Goal: Task Accomplishment & Management: Use online tool/utility

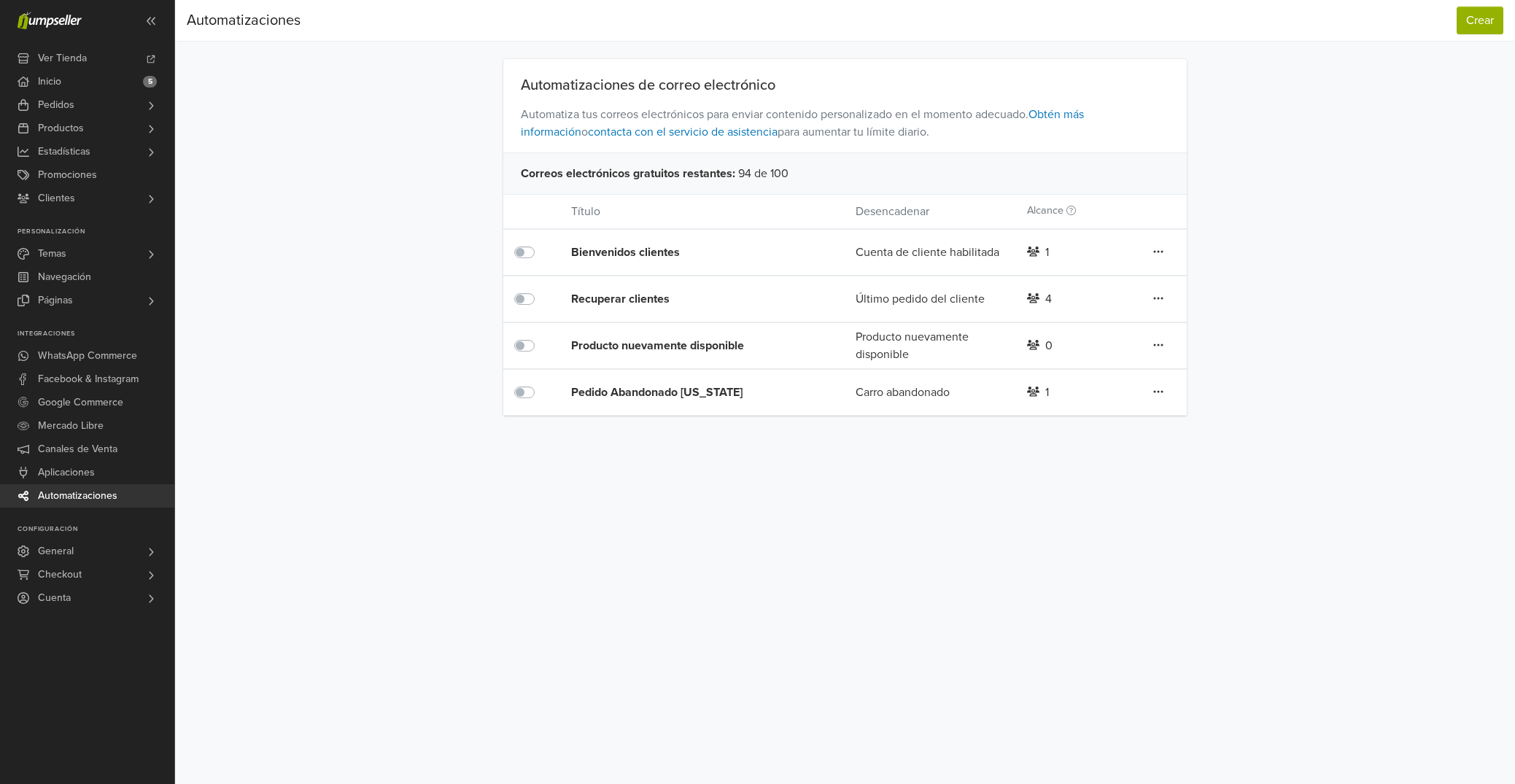
click at [702, 398] on div "Pedido Abandonado [US_STATE]" at bounding box center [685, 392] width 227 height 17
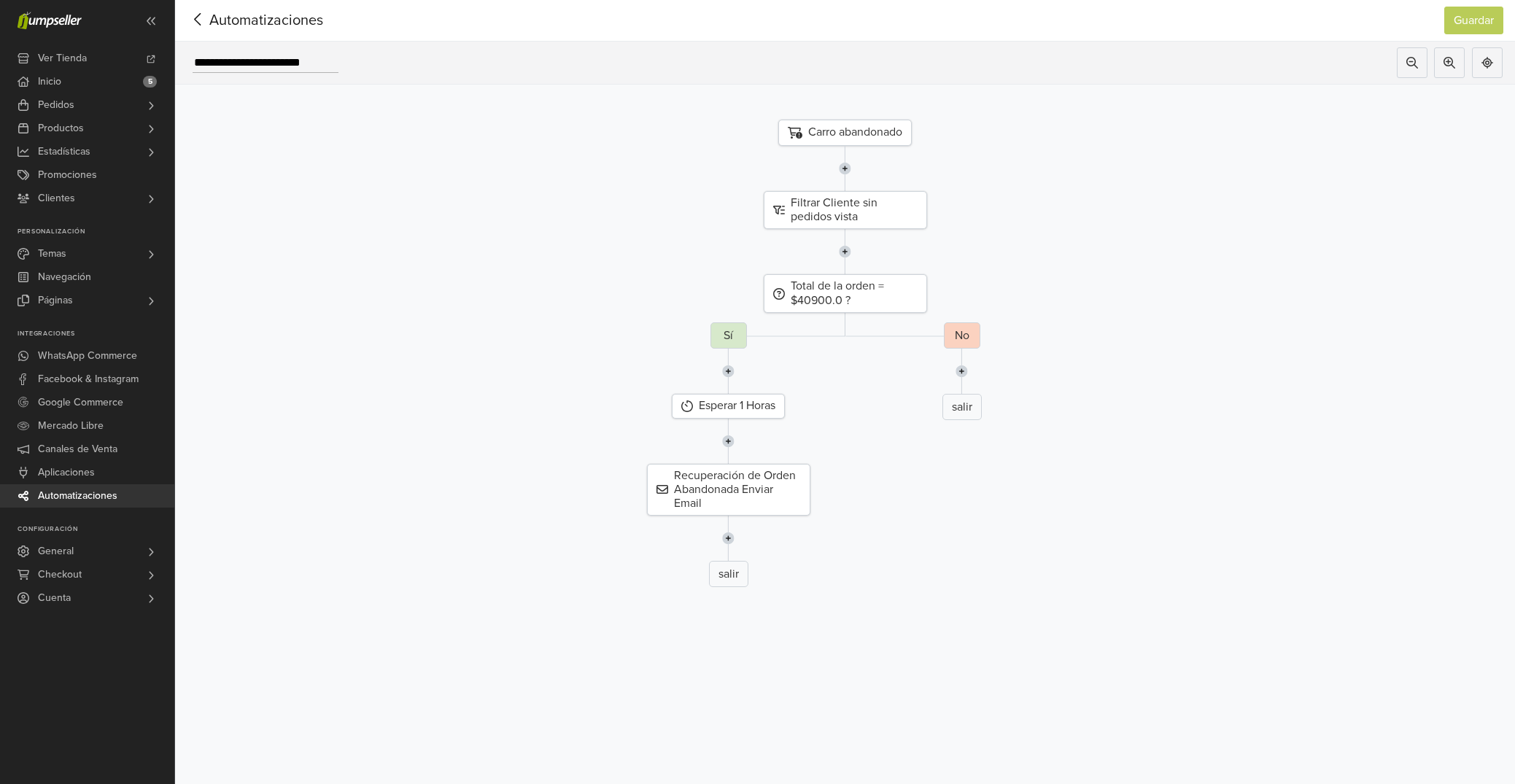
click at [964, 377] on img at bounding box center [962, 370] width 13 height 45
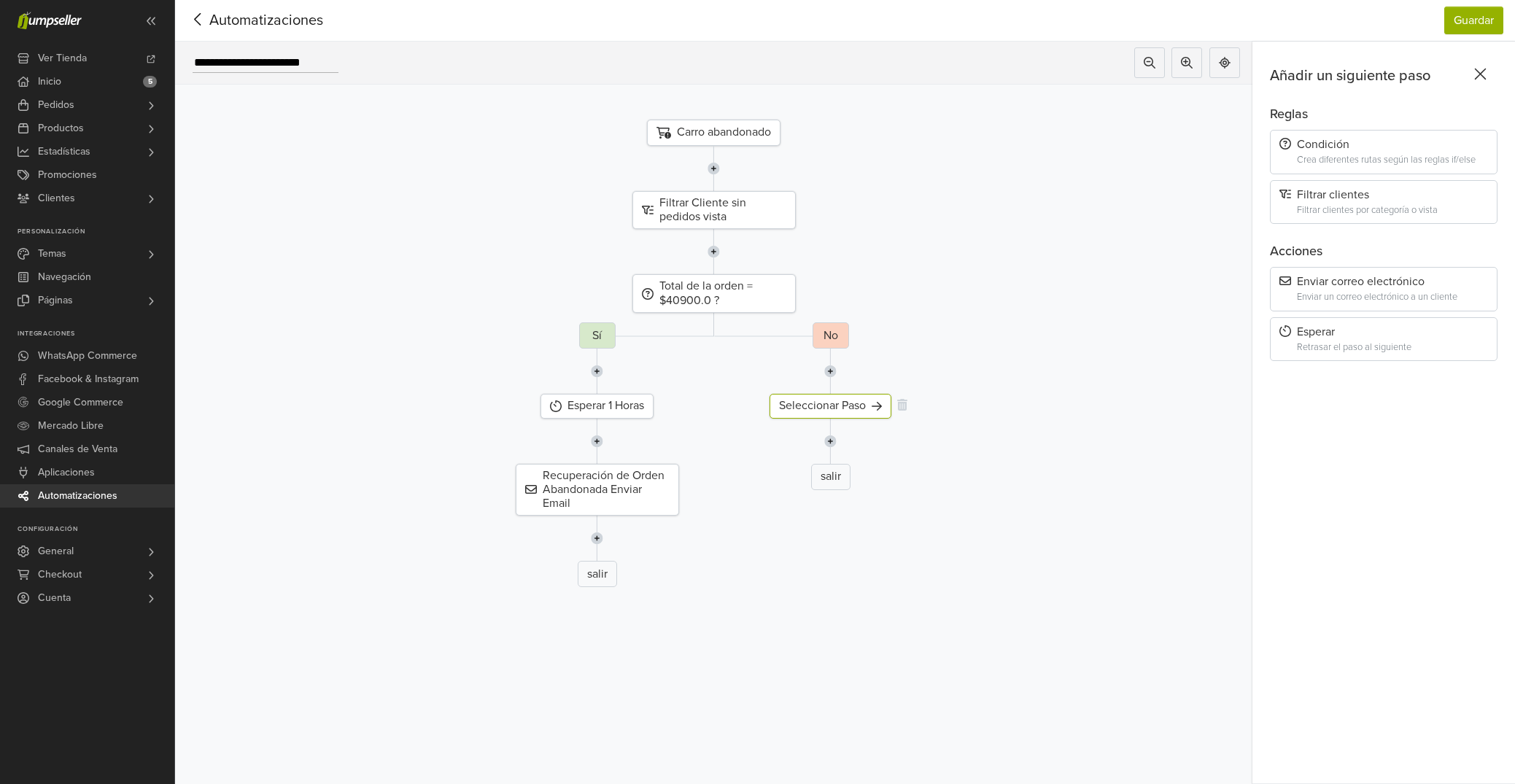
click at [863, 412] on div "Seleccionar Paso" at bounding box center [830, 406] width 122 height 24
click at [1376, 155] on div "Crea diferentes rutas según las reglas if/else" at bounding box center [1392, 160] width 191 height 11
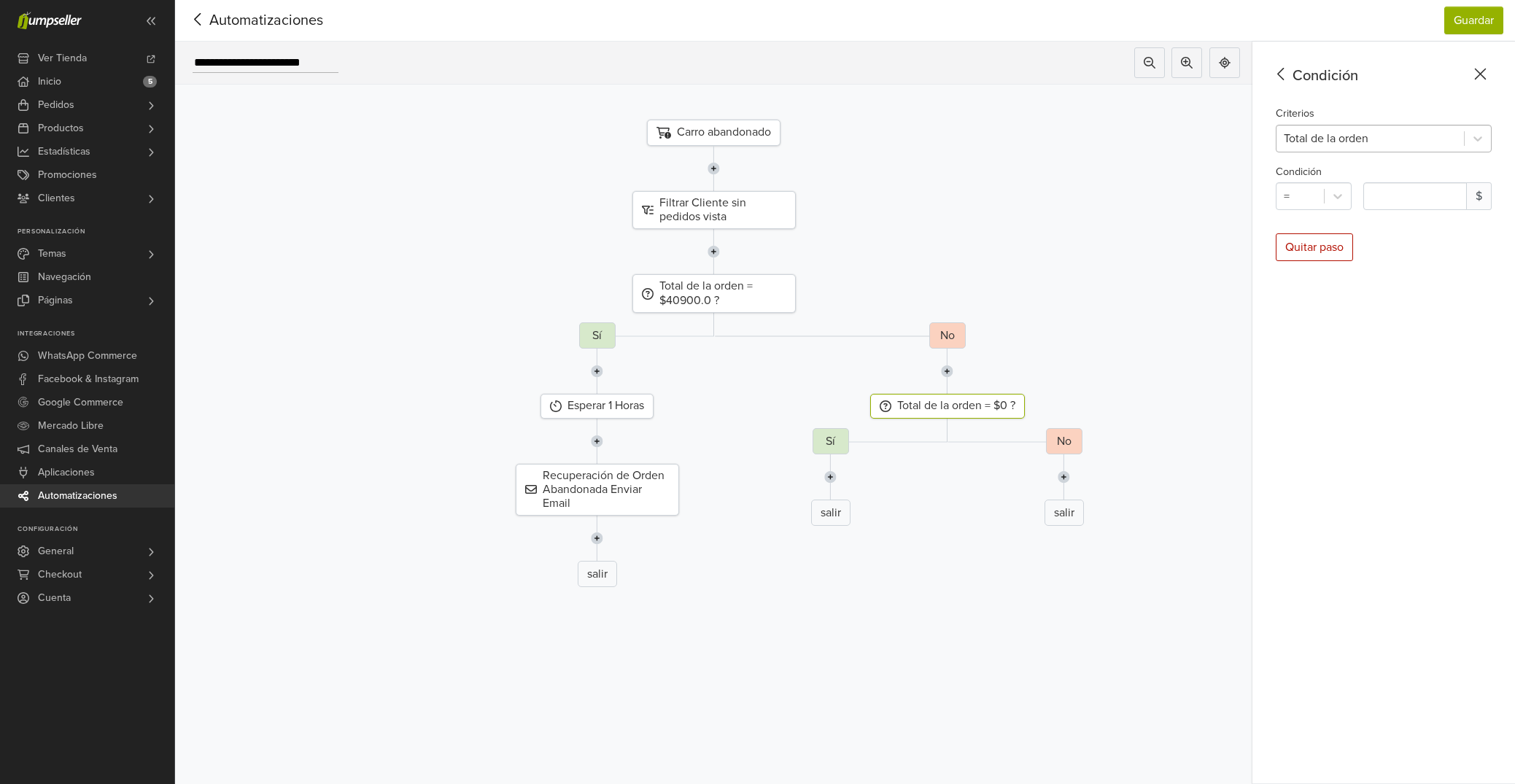
click at [1367, 145] on div at bounding box center [1370, 138] width 173 height 20
click at [1399, 292] on div "Condición Criterios 2 results available. Use Up and Down to choose options, pre…" at bounding box center [1384, 413] width 262 height 743
click at [1277, 73] on icon at bounding box center [1281, 74] width 23 height 18
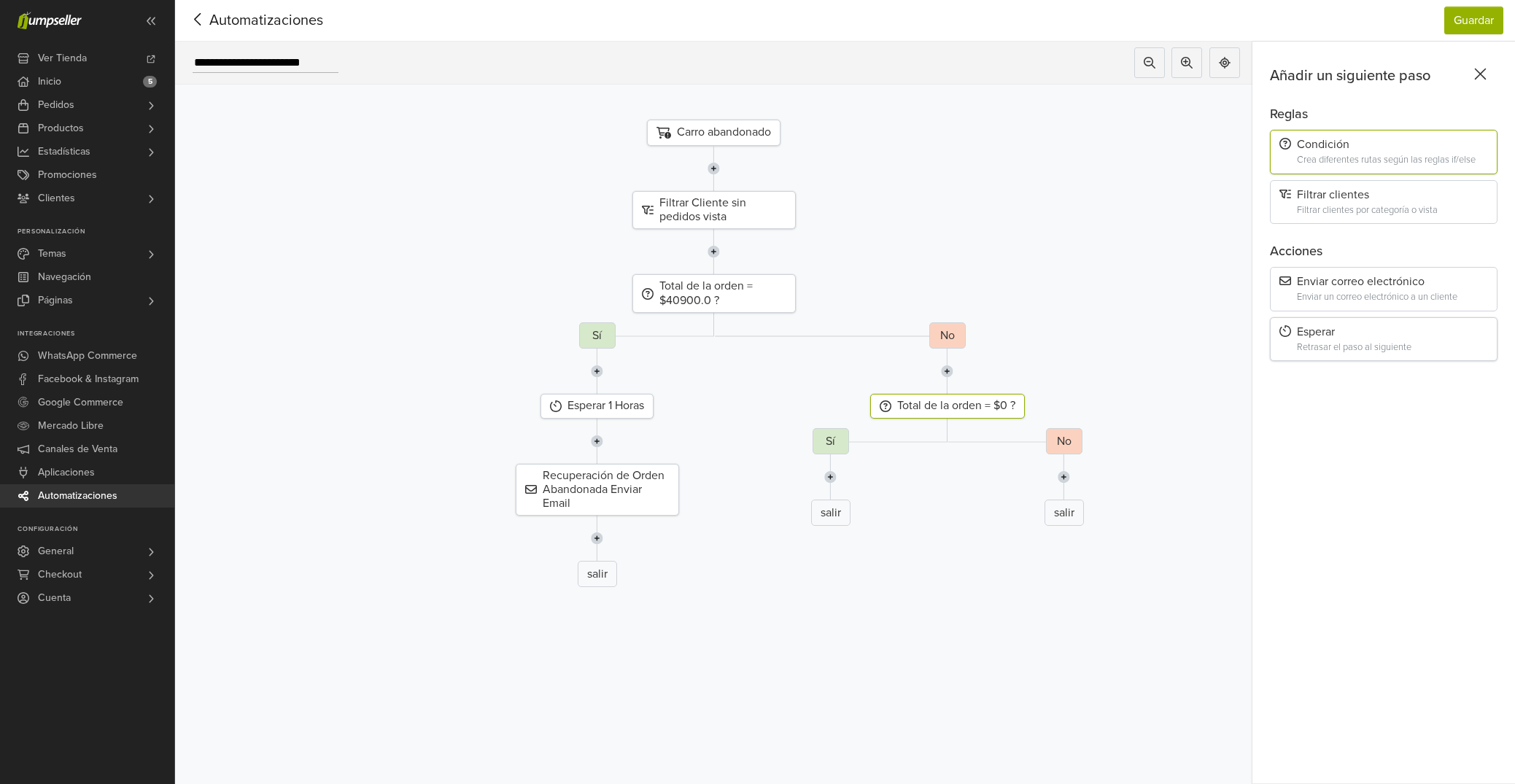
click at [1338, 343] on div "Retrasar el paso al siguiente" at bounding box center [1392, 348] width 191 height 11
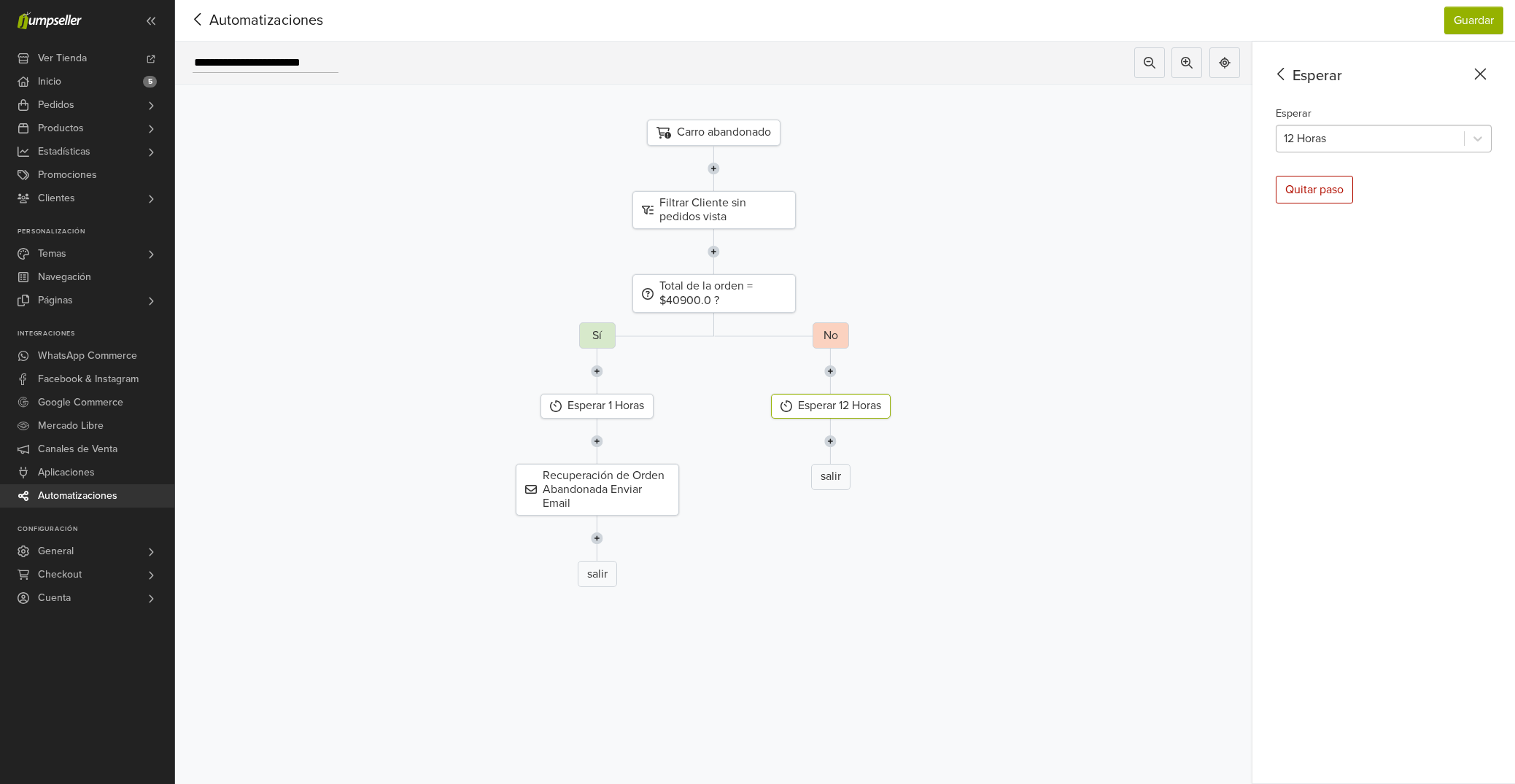
click at [1333, 138] on div at bounding box center [1370, 138] width 173 height 20
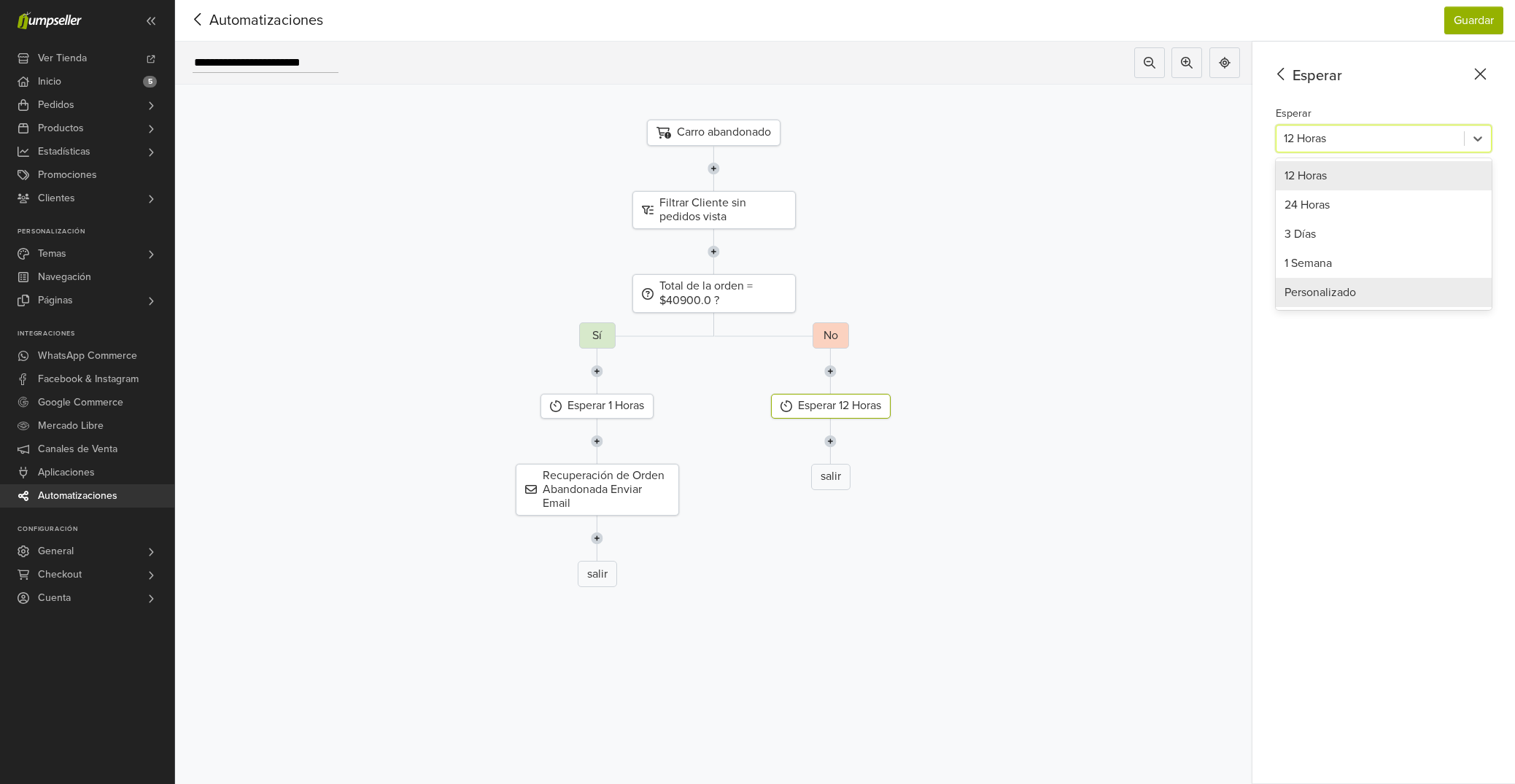
click at [1329, 286] on div "Personalizado" at bounding box center [1383, 293] width 216 height 29
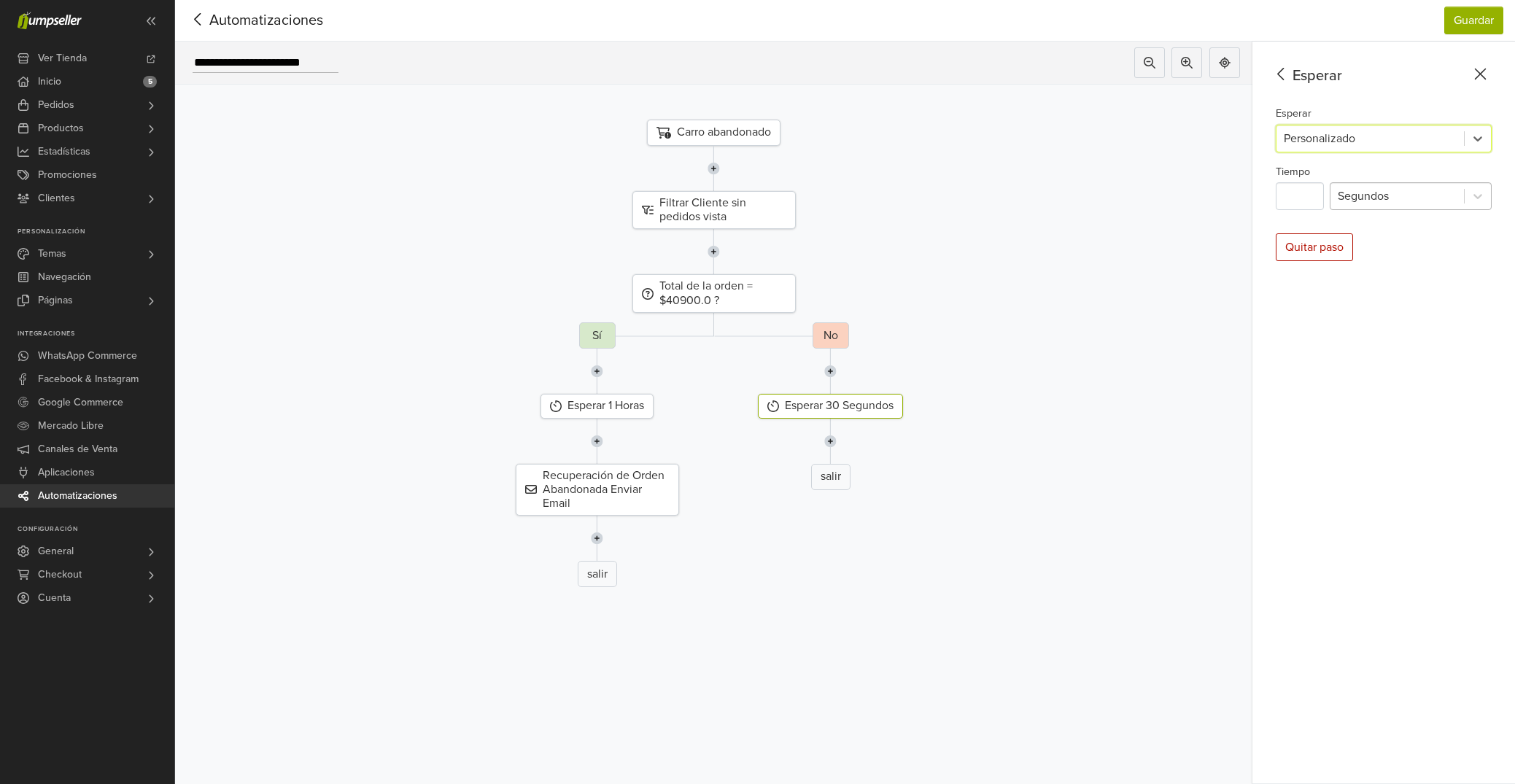
click at [1384, 196] on div at bounding box center [1398, 196] width 119 height 20
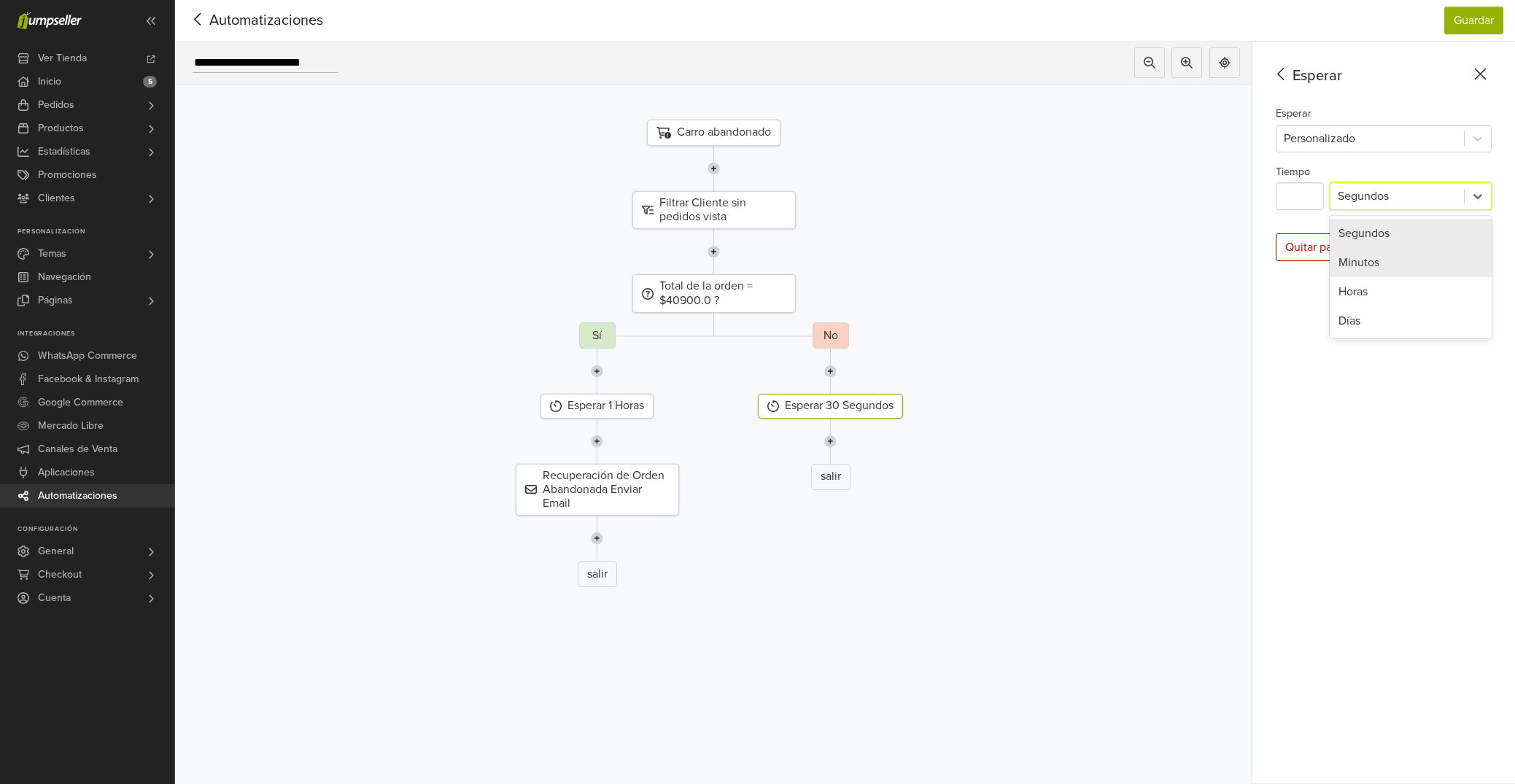
click at [1388, 260] on div "Minutos" at bounding box center [1410, 262] width 162 height 29
click at [833, 443] on img at bounding box center [831, 441] width 13 height 45
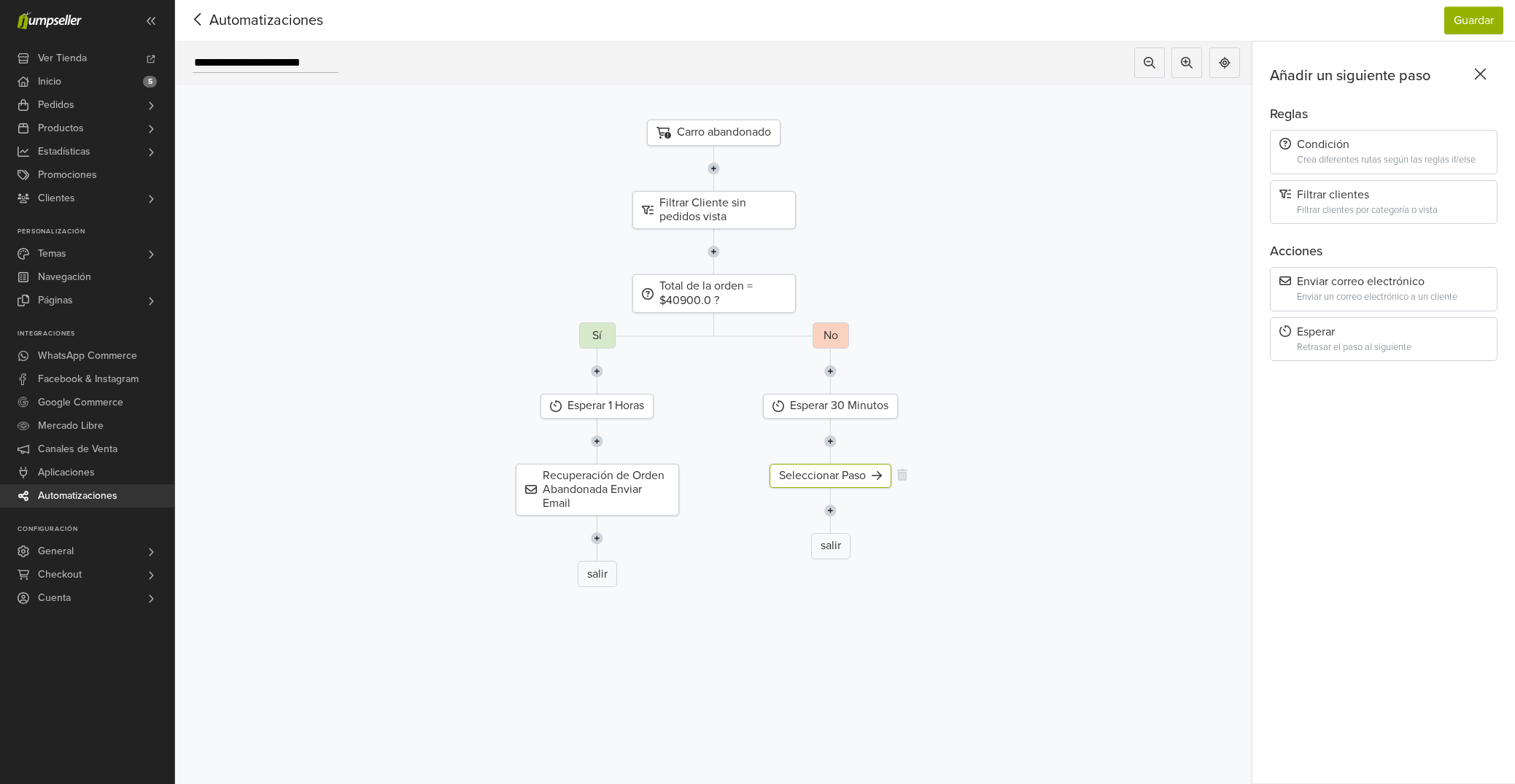
click at [844, 472] on div "Seleccionar Paso" at bounding box center [830, 476] width 122 height 24
click at [1348, 296] on div "Enviar un correo electrónico a un cliente" at bounding box center [1392, 297] width 191 height 11
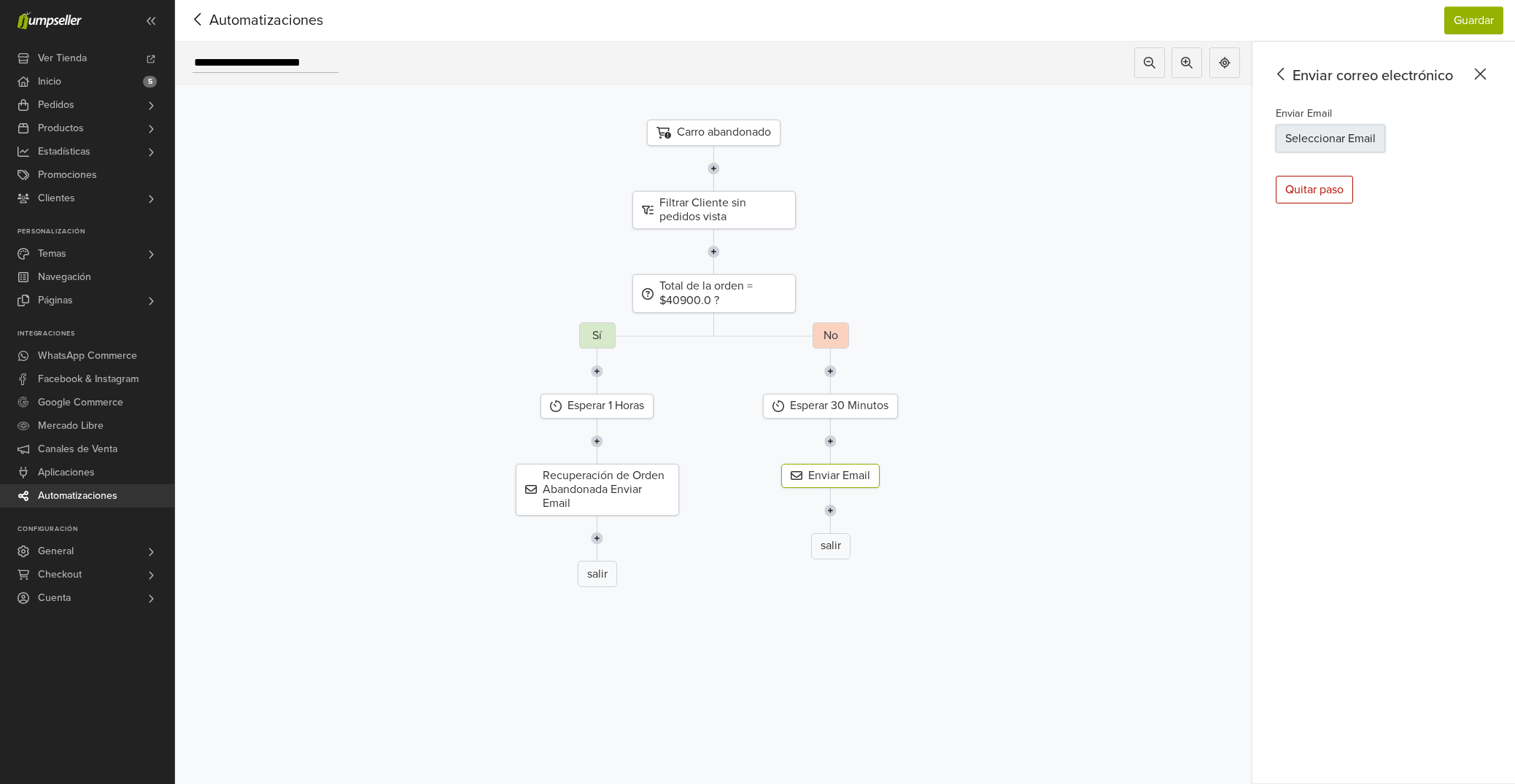
click at [1354, 141] on button "Seleccionar Email" at bounding box center [1330, 138] width 109 height 28
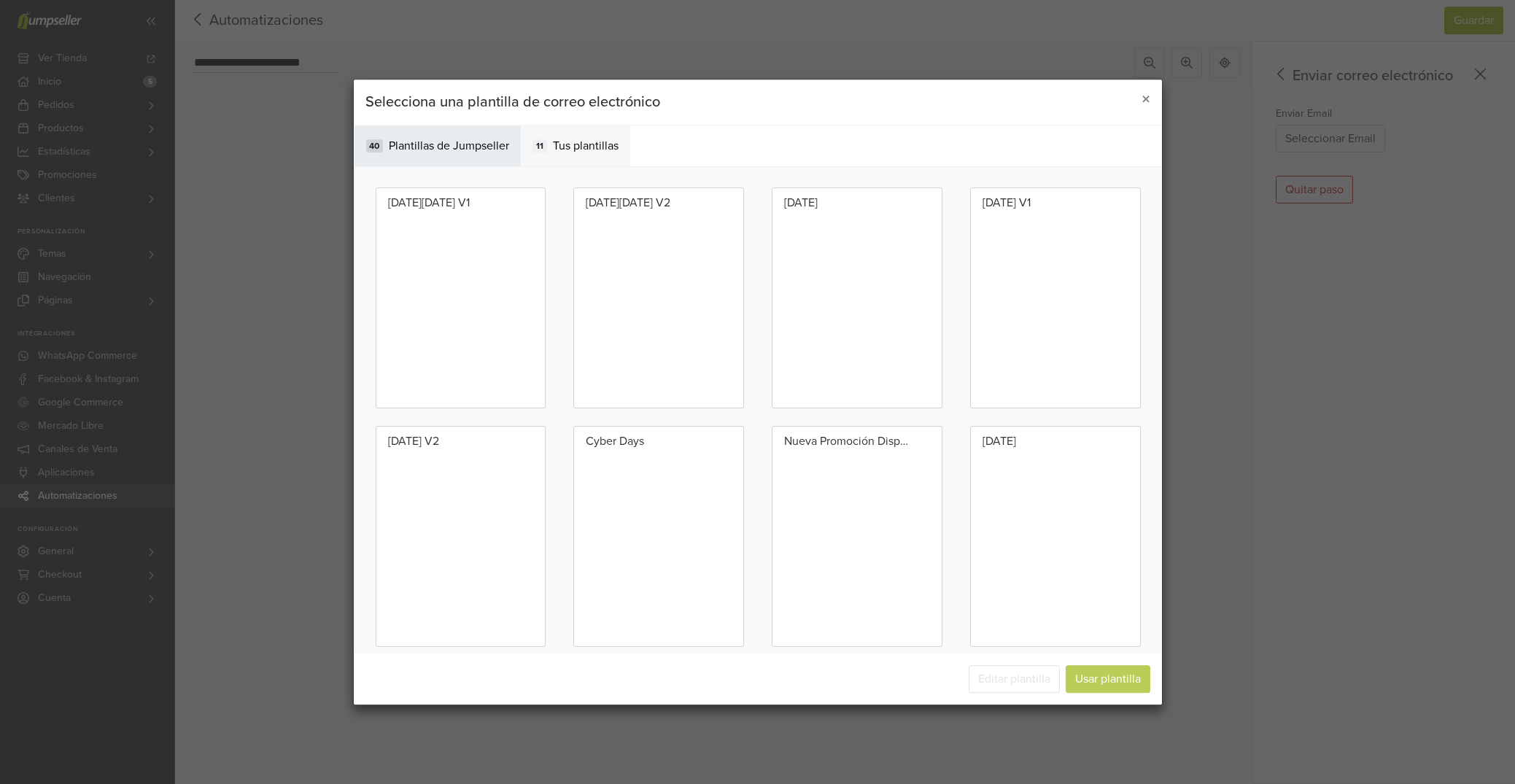
click at [602, 146] on span "Tus plantillas" at bounding box center [586, 146] width 66 height 17
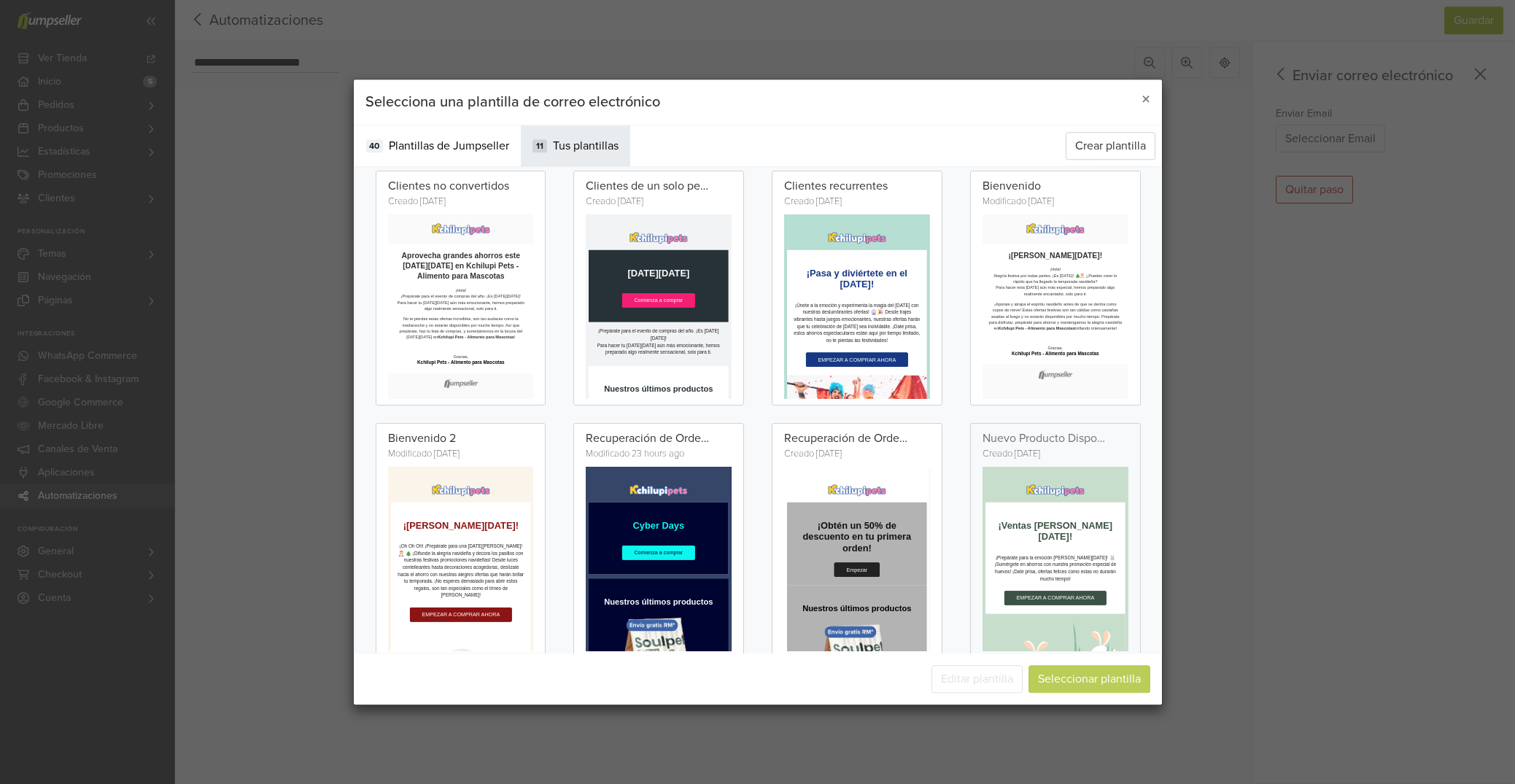
scroll to position [295, 0]
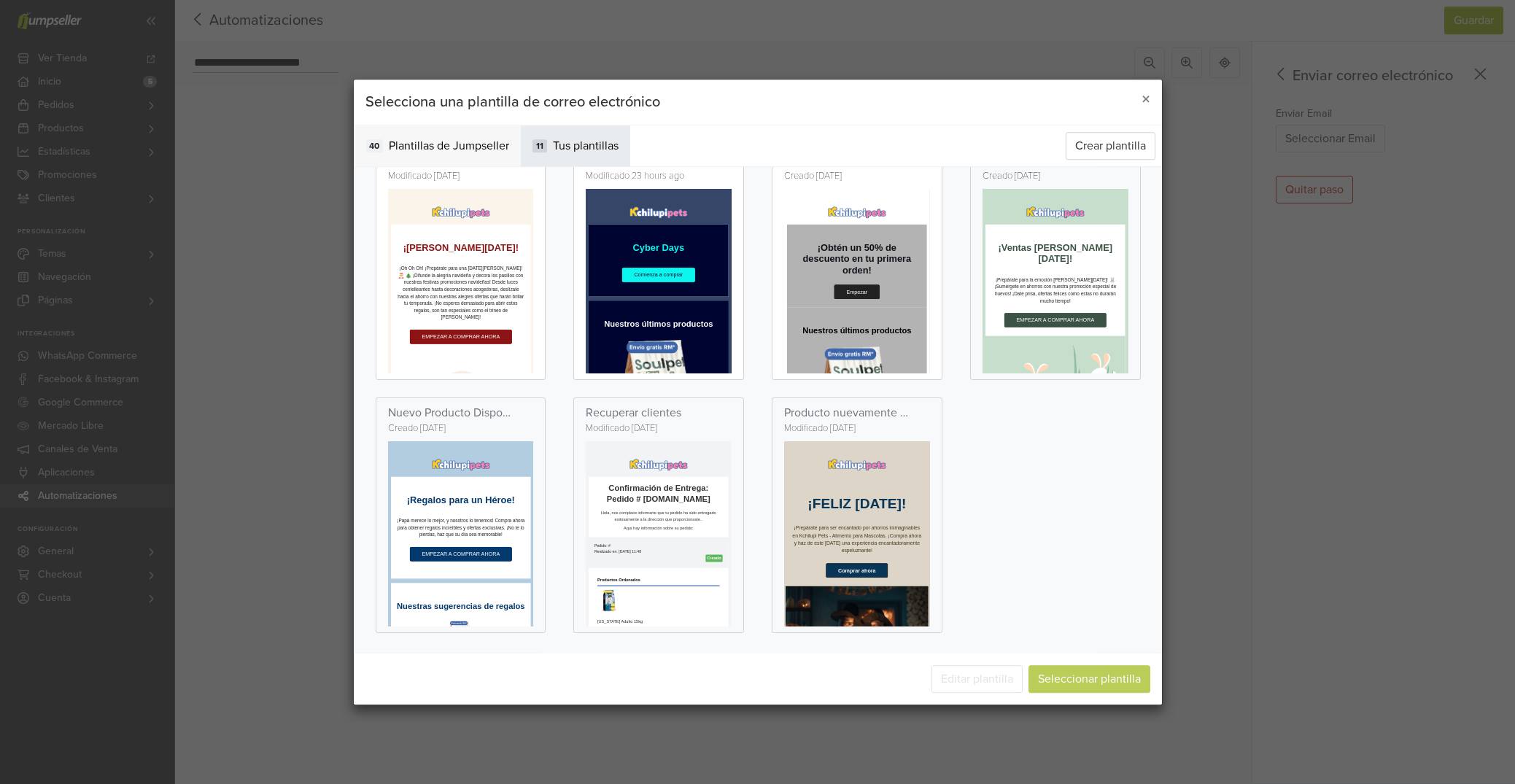
click at [480, 139] on span "Plantillas de Jumpseller" at bounding box center [448, 146] width 120 height 17
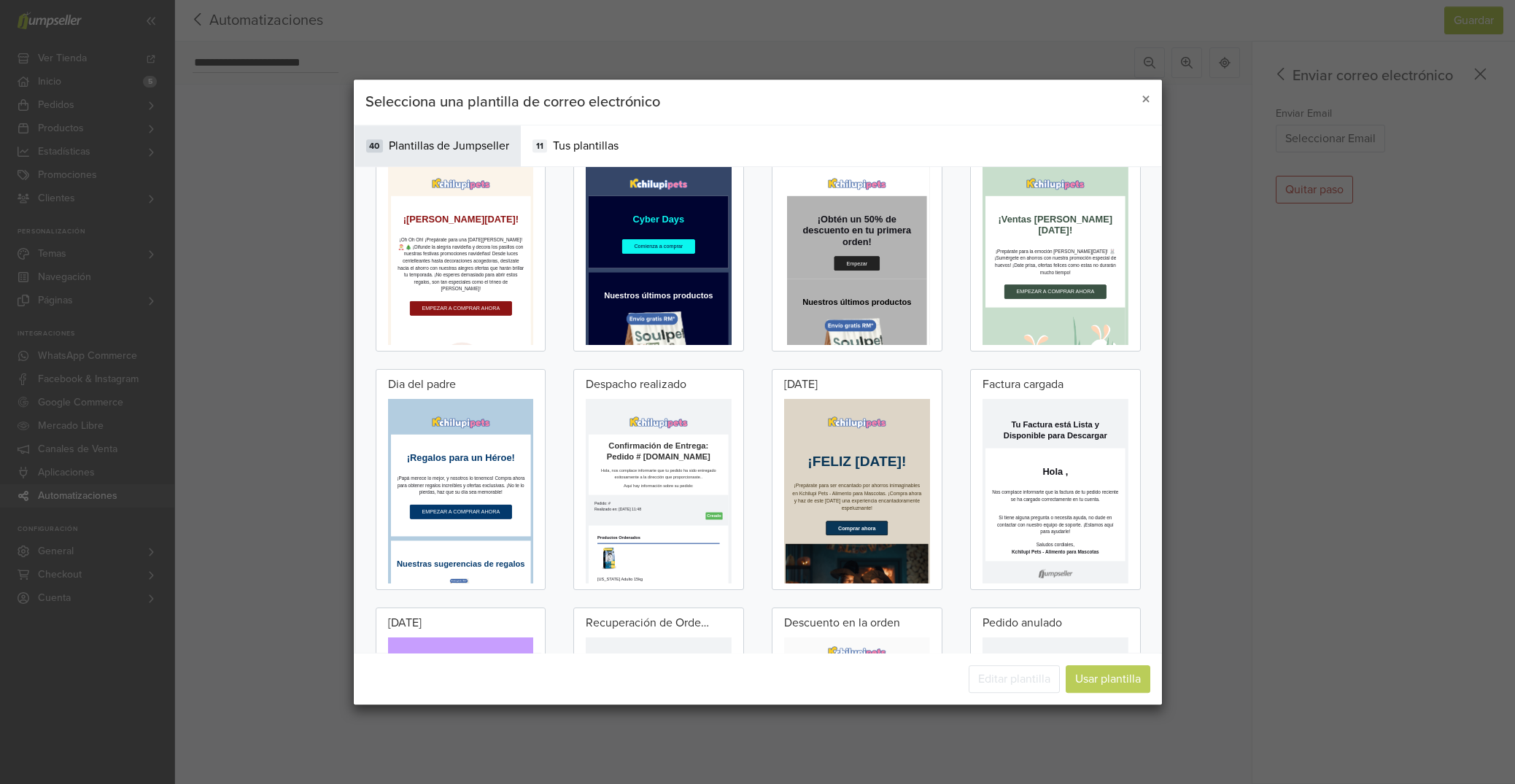
scroll to position [0, 0]
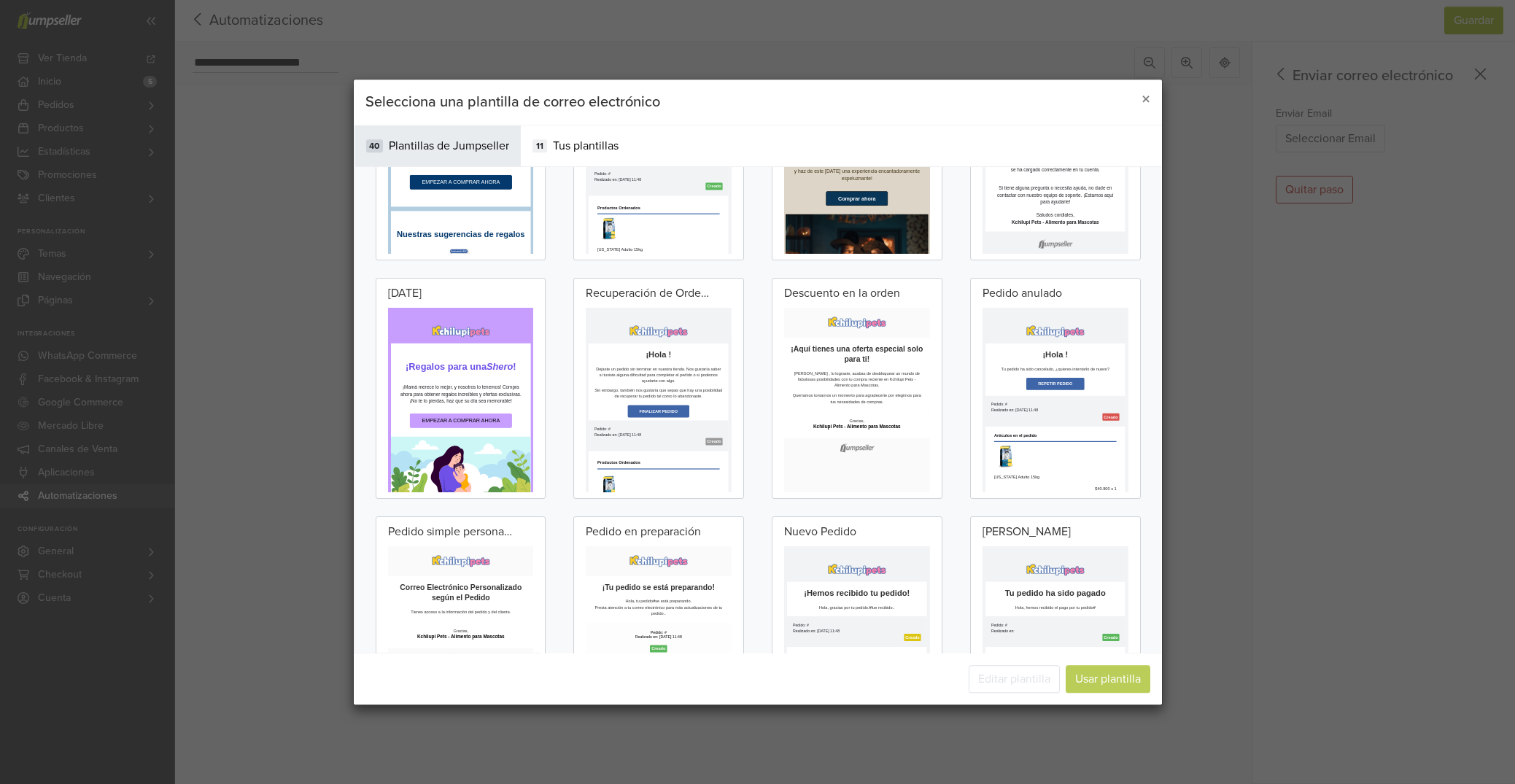
click at [799, 525] on p "Sin embargo, también nos gustaría que sepas que hay una posibilidad de recupera…" at bounding box center [768, 521] width 320 height 30
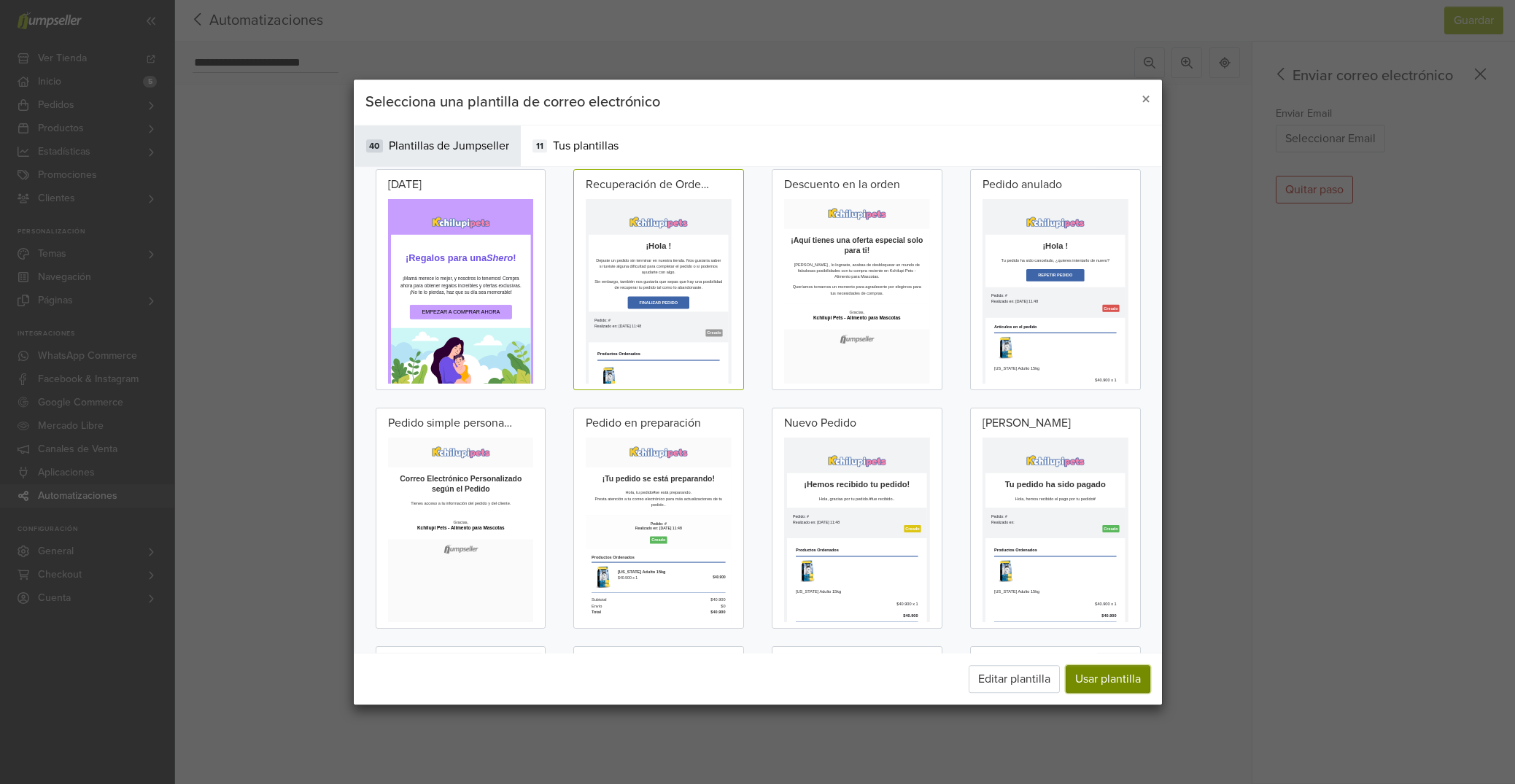
click at [1106, 690] on button "Usar plantilla" at bounding box center [1108, 679] width 84 height 28
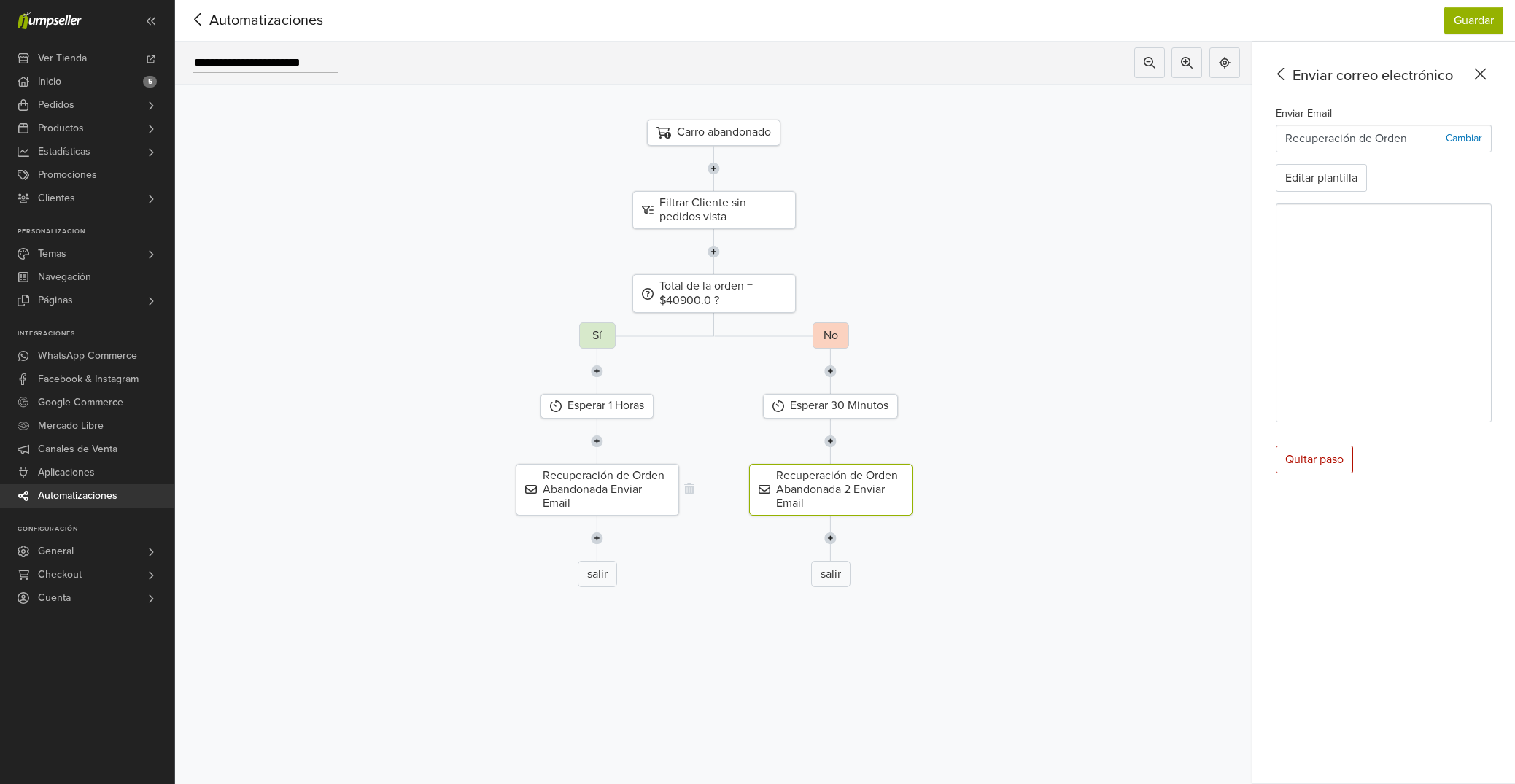
click at [644, 488] on div "Recuperación de Orden Abandonada Enviar Email" at bounding box center [597, 490] width 163 height 52
click at [817, 493] on div "Recuperación de Orden Abandonada 2 Enviar Email" at bounding box center [831, 490] width 163 height 52
click at [327, 62] on input "**********" at bounding box center [265, 62] width 146 height 19
type input "**********"
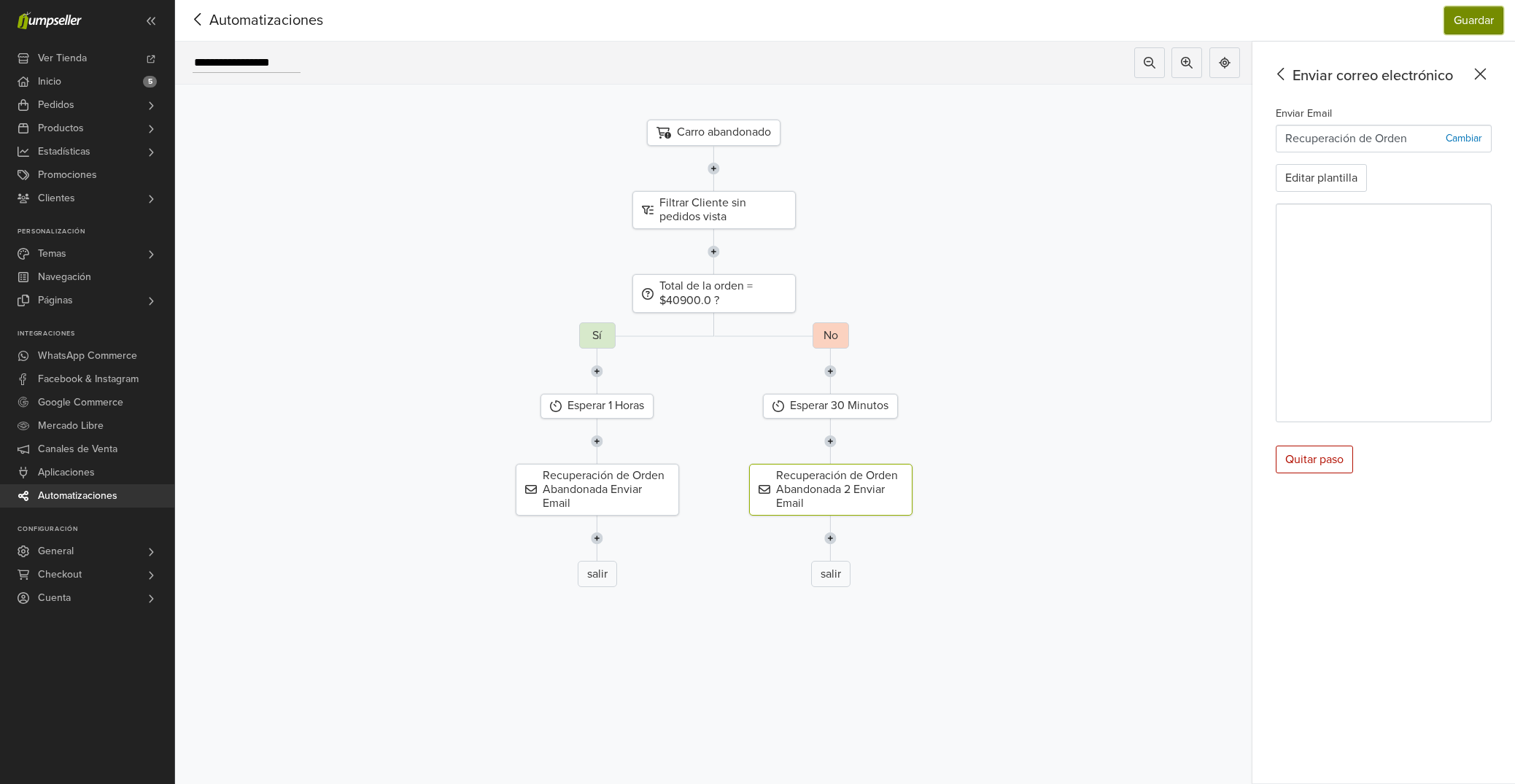
click at [1468, 22] on button "Guardar" at bounding box center [1474, 20] width 59 height 28
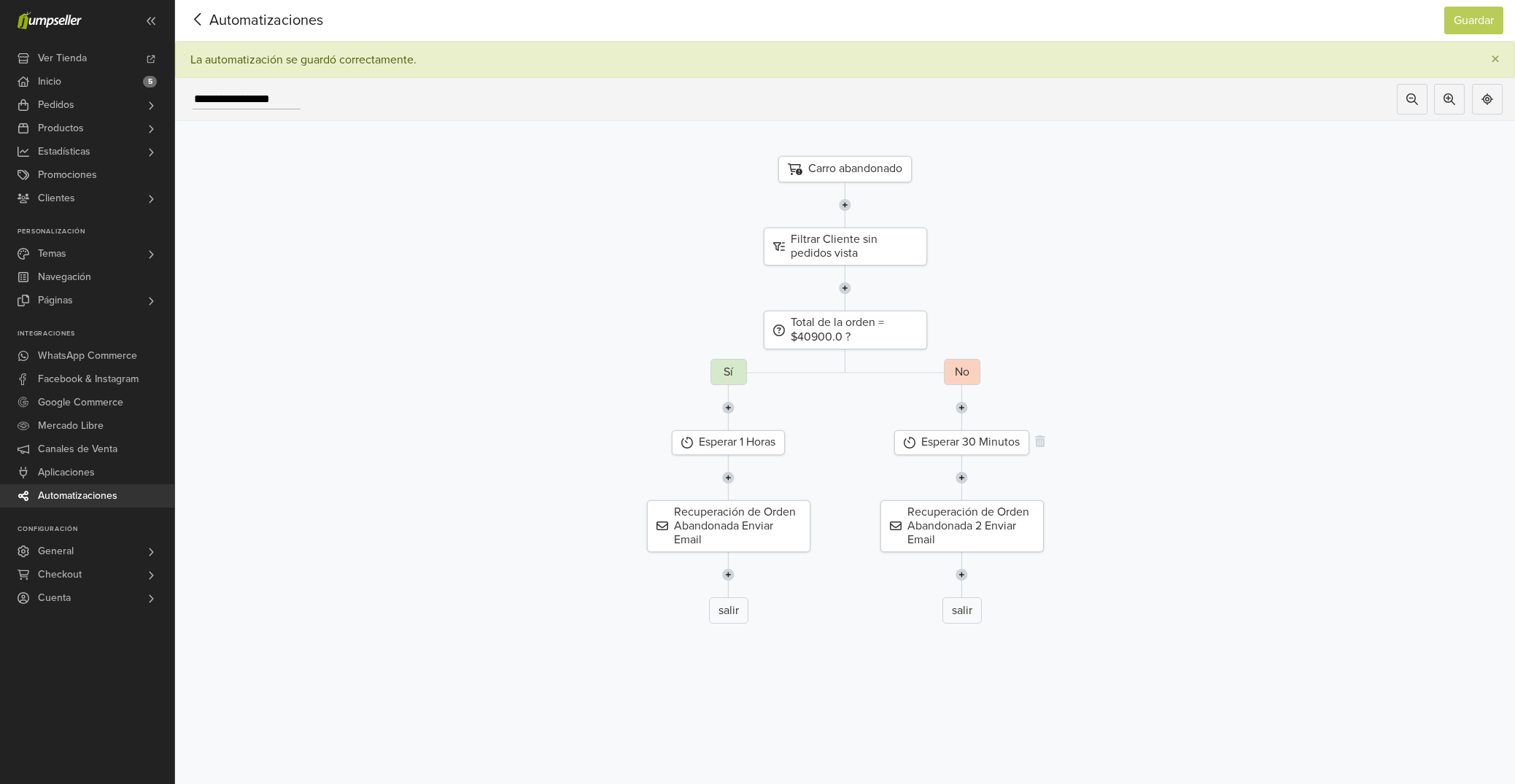
click at [1000, 443] on div "Esperar 30 Minutos" at bounding box center [961, 442] width 135 height 24
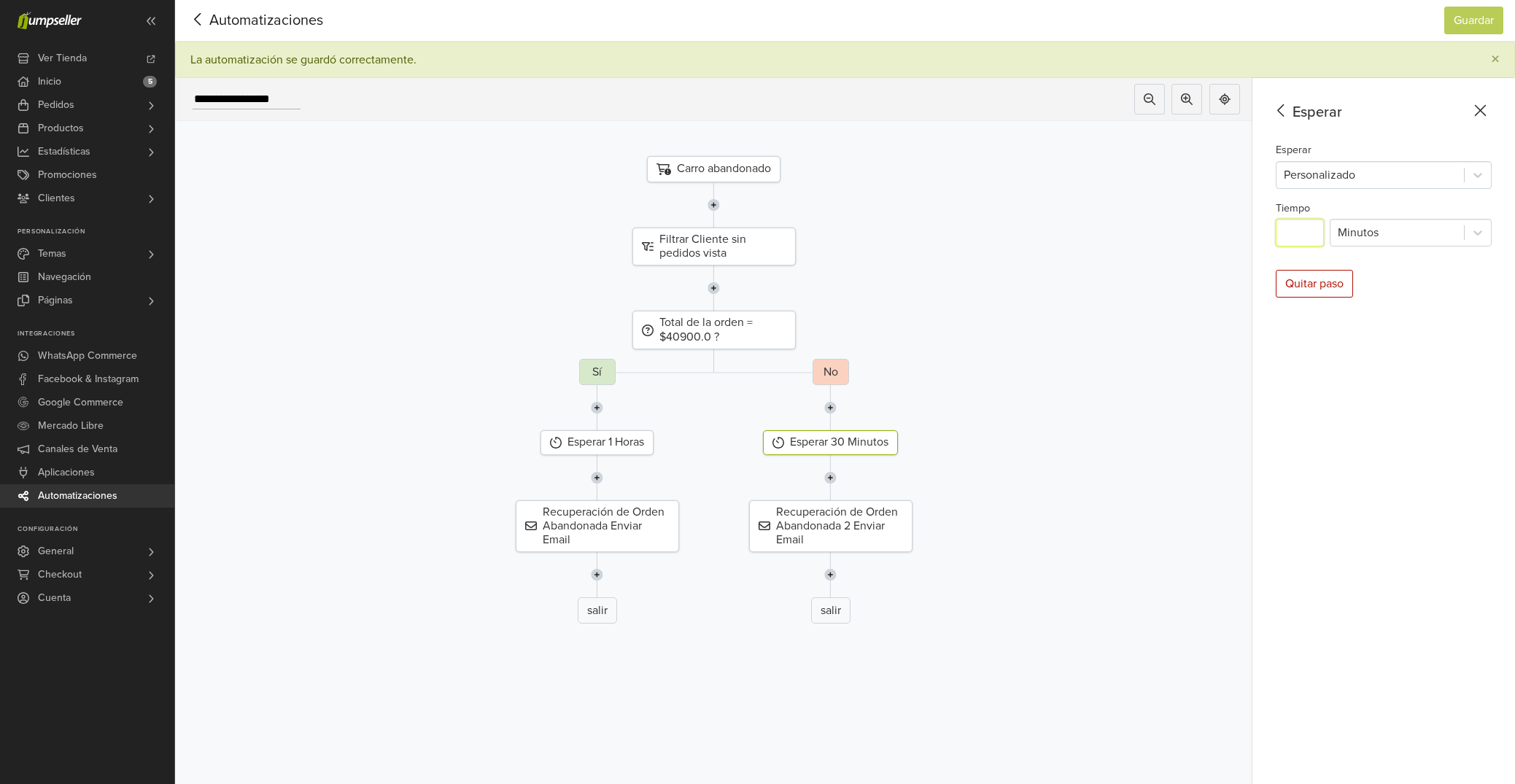
drag, startPoint x: 1313, startPoint y: 237, endPoint x: 1266, endPoint y: 237, distance: 47.0
click at [1276, 237] on input "**" at bounding box center [1299, 233] width 49 height 28
type input "*"
click at [1388, 237] on div at bounding box center [1398, 233] width 119 height 20
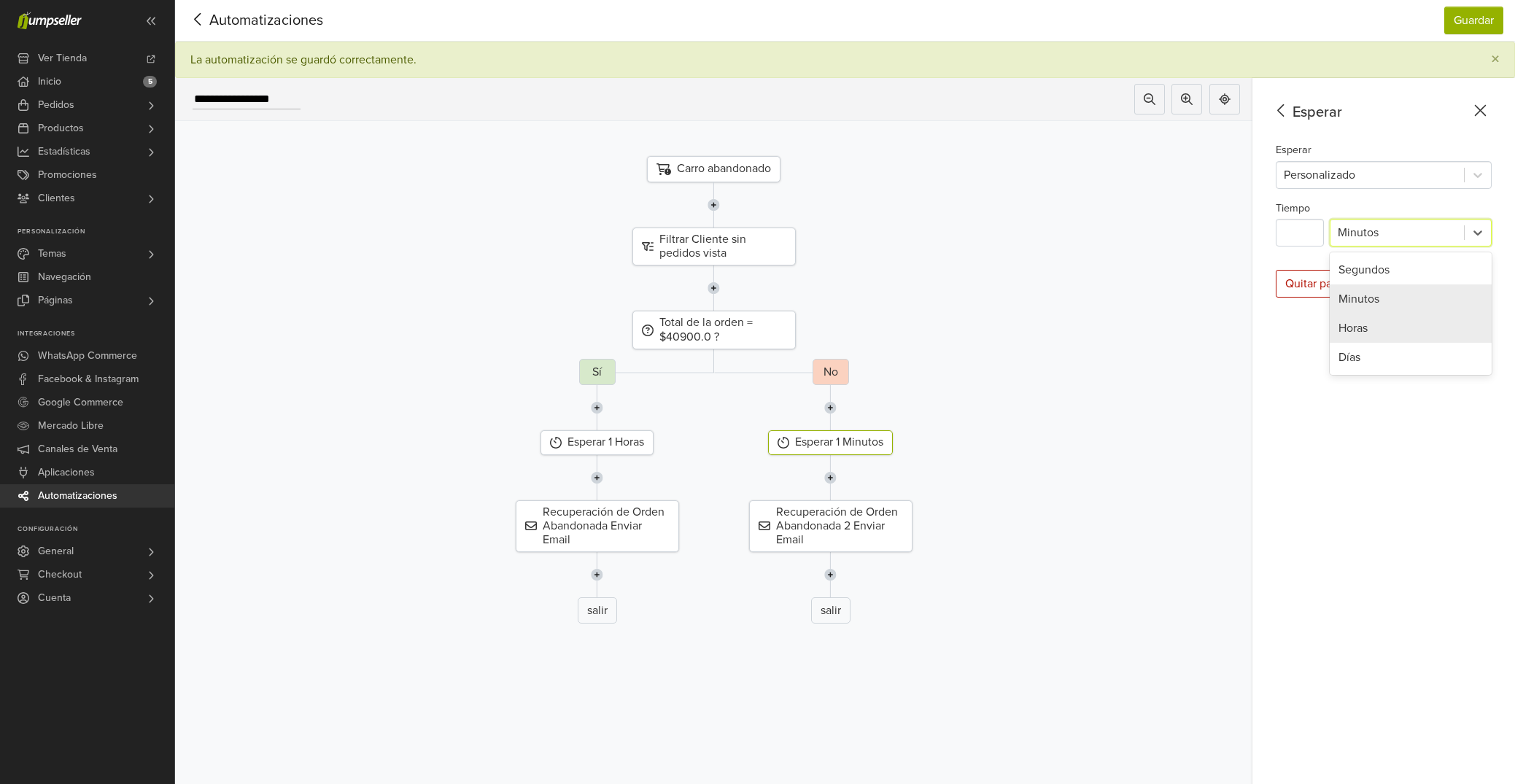
click at [1371, 323] on div "Horas" at bounding box center [1410, 328] width 162 height 29
click at [1473, 27] on button "Guardar" at bounding box center [1474, 20] width 59 height 28
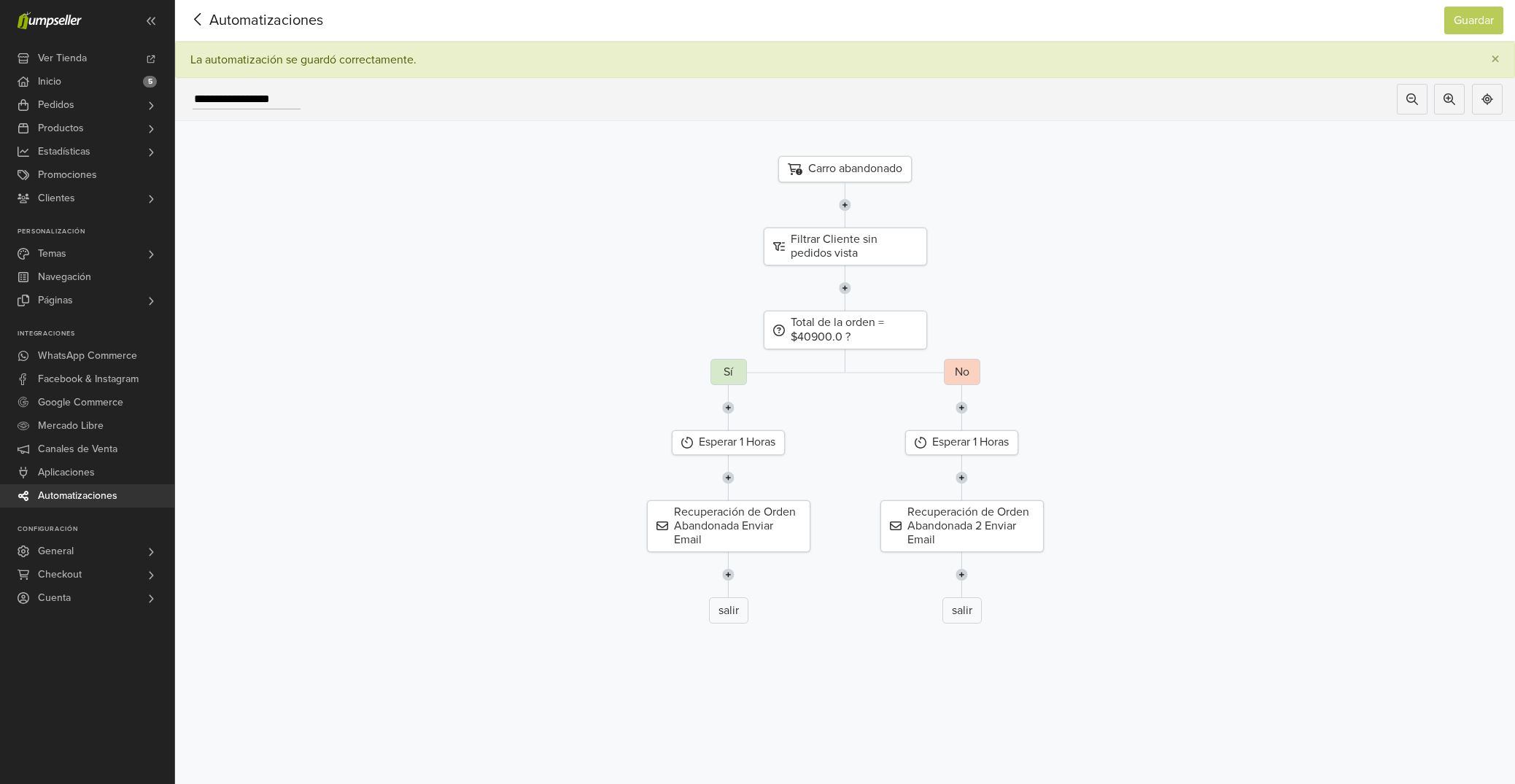
click at [1269, 257] on div "Filtrar Cliente sin pedidos vista" at bounding box center [845, 246] width 1362 height 38
click at [733, 579] on img at bounding box center [729, 574] width 13 height 45
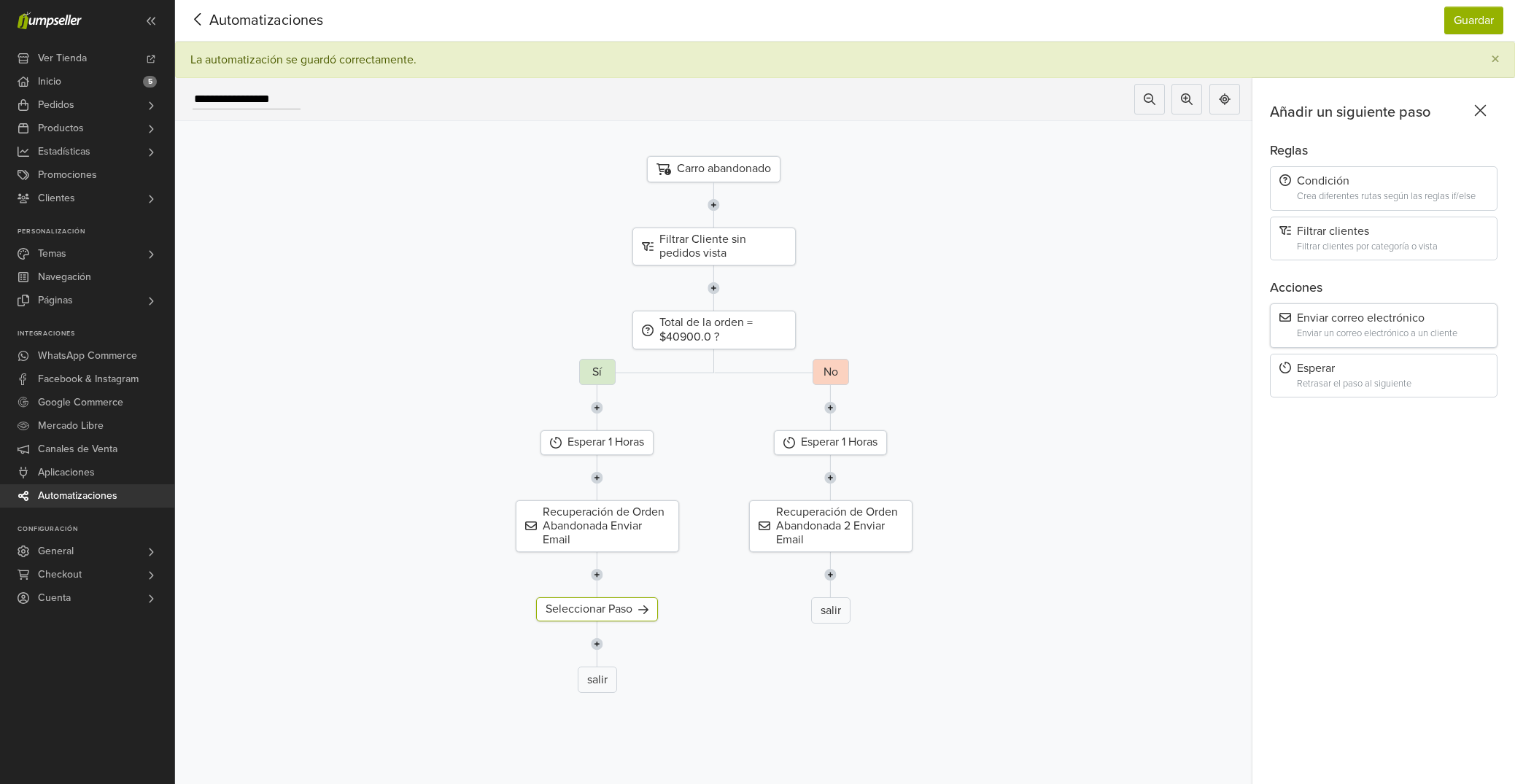
click at [1359, 328] on div "Enviar correo electrónico Enviar un correo electrónico a un cliente" at bounding box center [1384, 326] width 227 height 45
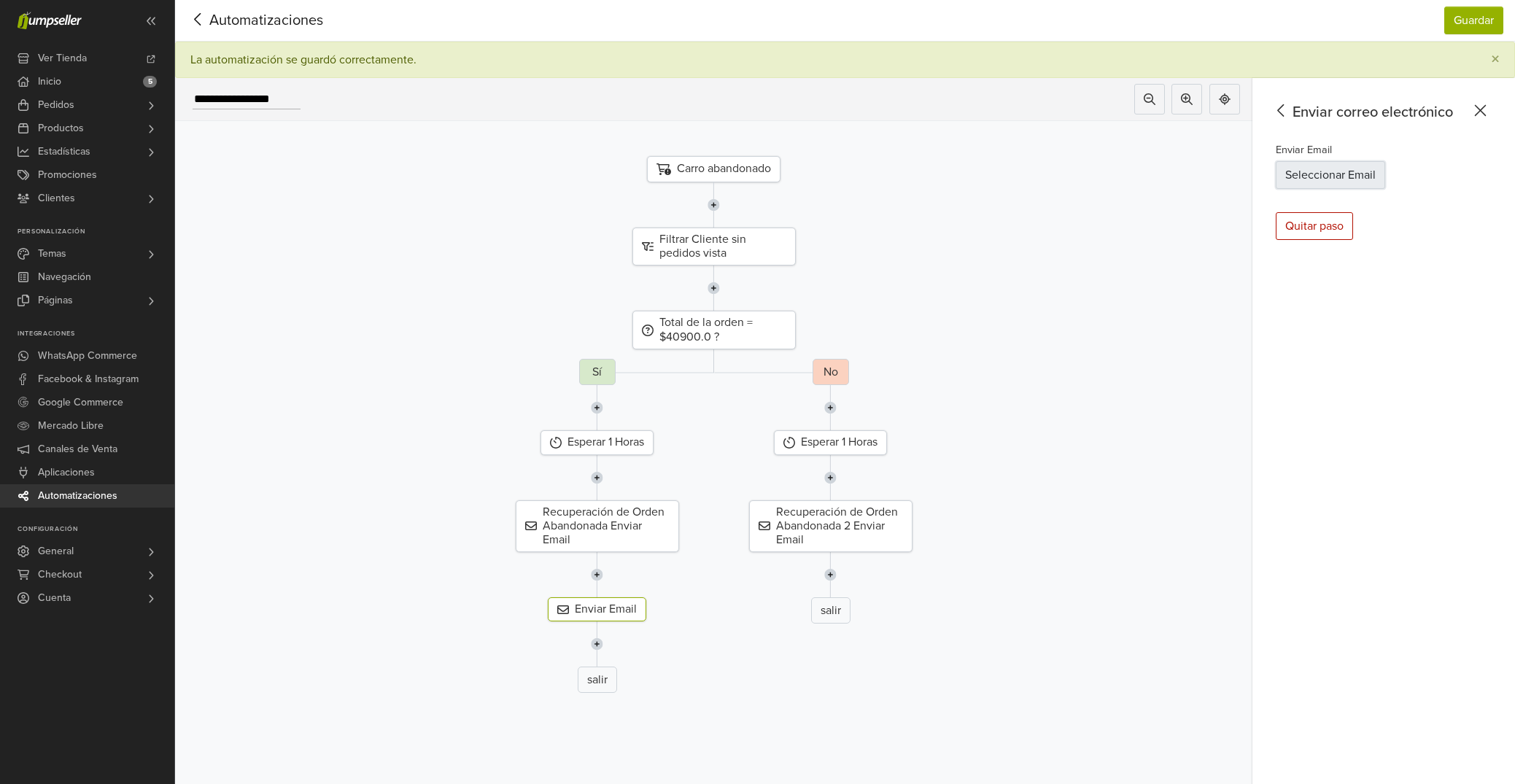
click at [1347, 177] on button "Seleccionar Email" at bounding box center [1330, 175] width 109 height 28
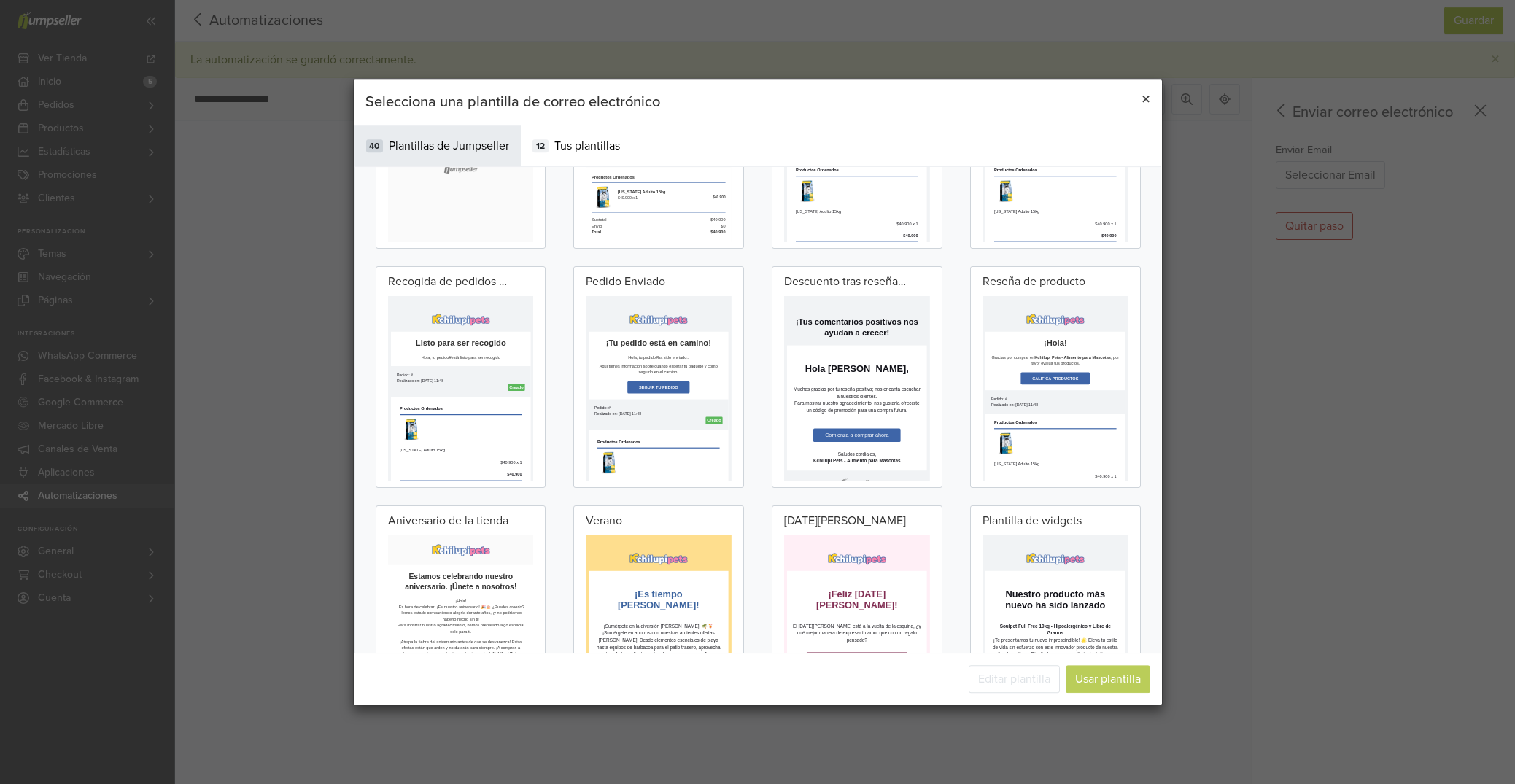
click at [1143, 94] on span "×" at bounding box center [1146, 99] width 9 height 21
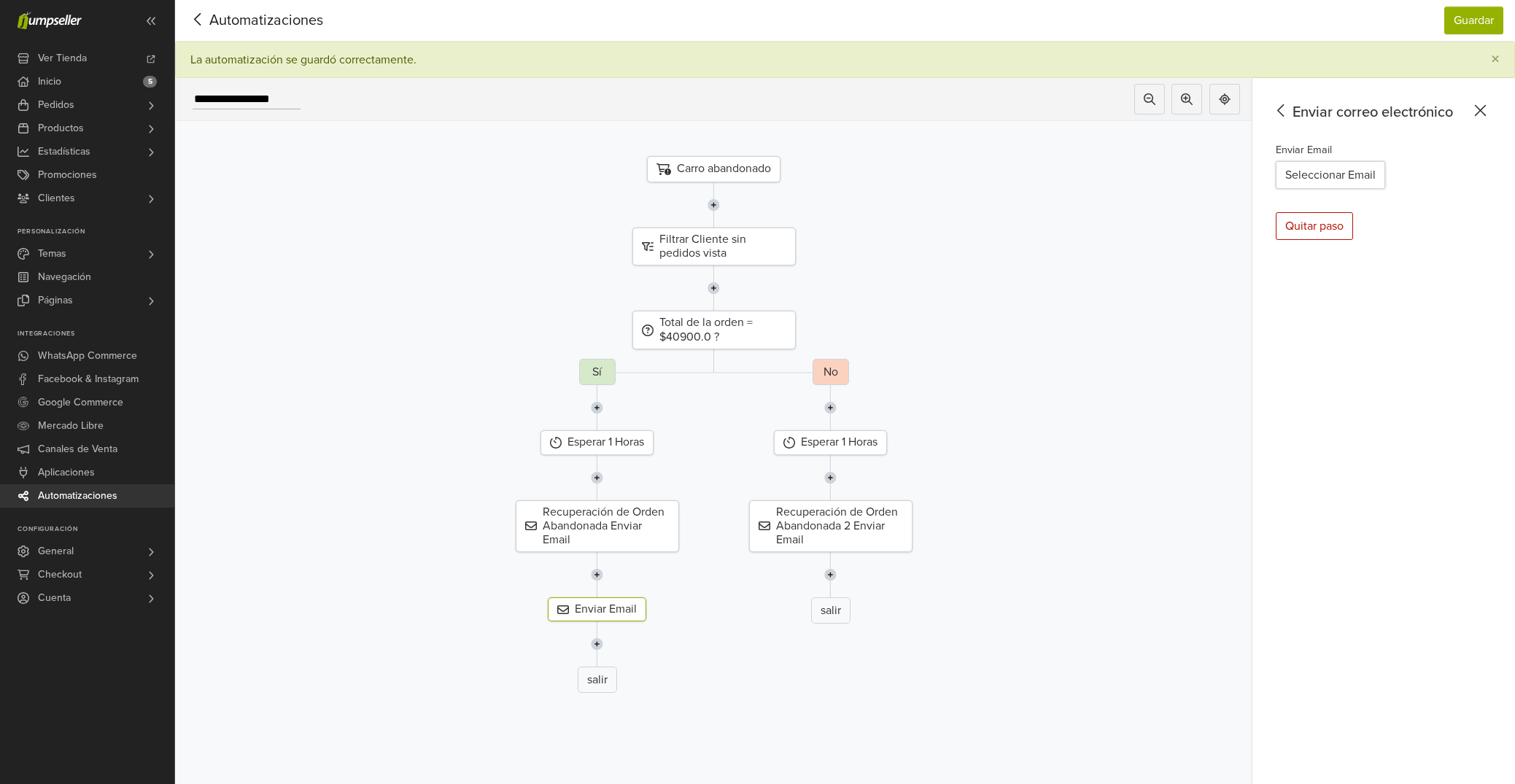
click at [1037, 330] on div "Total de la orden = $40900.0 ? Sí Esperar 1 Horas Recuperación de Orden Abandon…" at bounding box center [713, 506] width 1100 height 391
click at [203, 19] on icon at bounding box center [198, 19] width 23 height 18
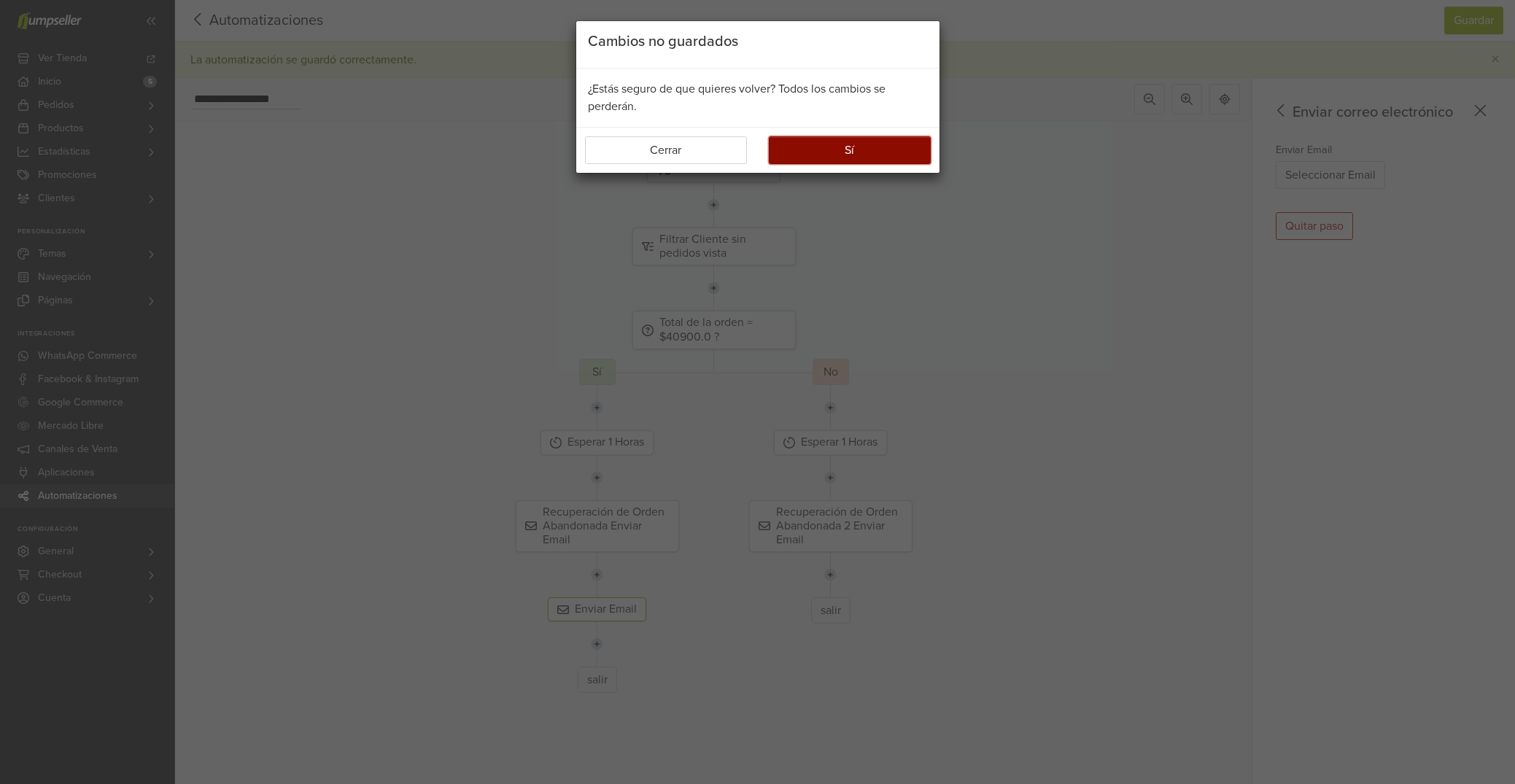
click at [839, 155] on button "Sí" at bounding box center [850, 150] width 162 height 28
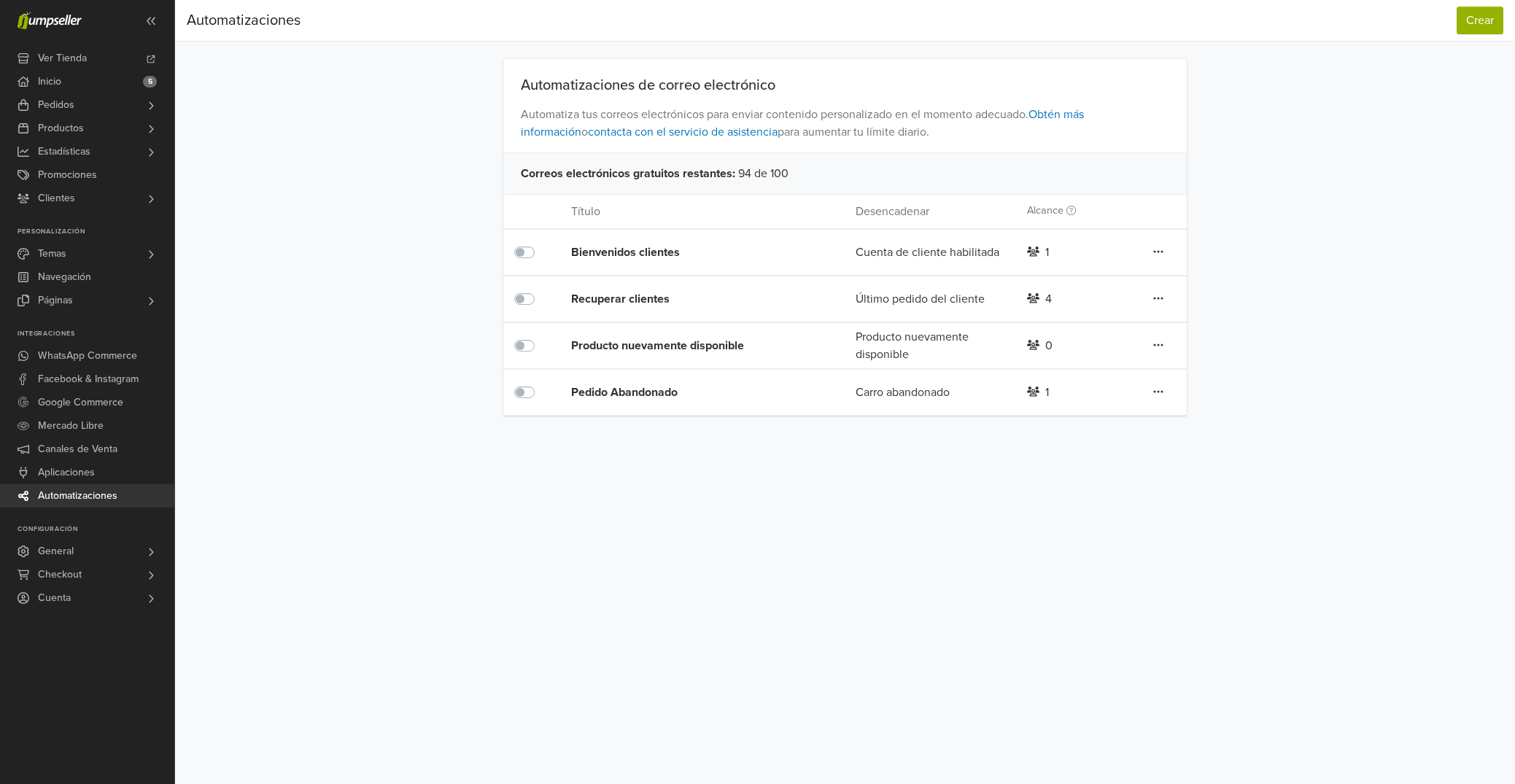
click at [663, 395] on div "Pedido Abandonado" at bounding box center [685, 392] width 227 height 17
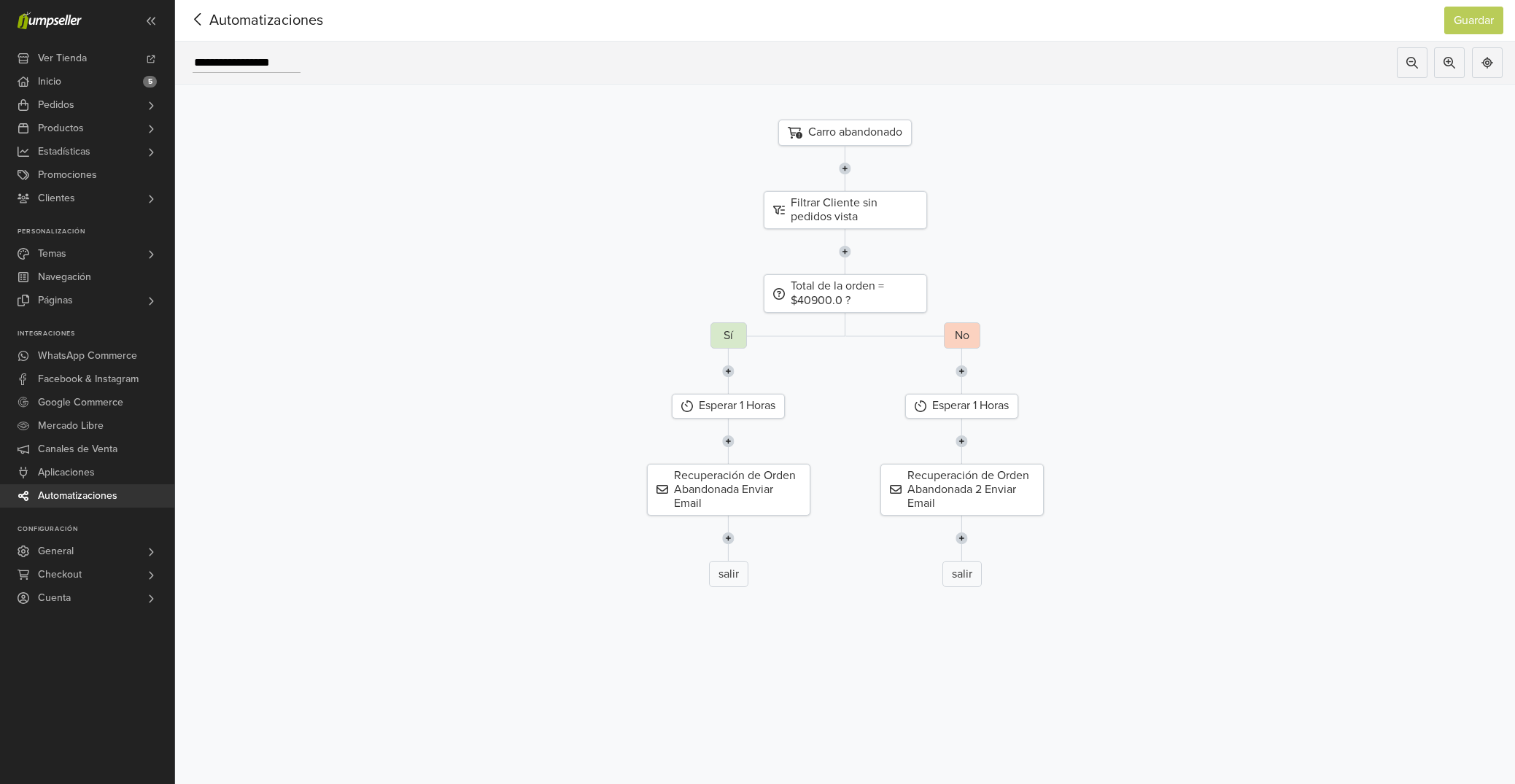
click at [198, 17] on icon at bounding box center [198, 19] width 23 height 18
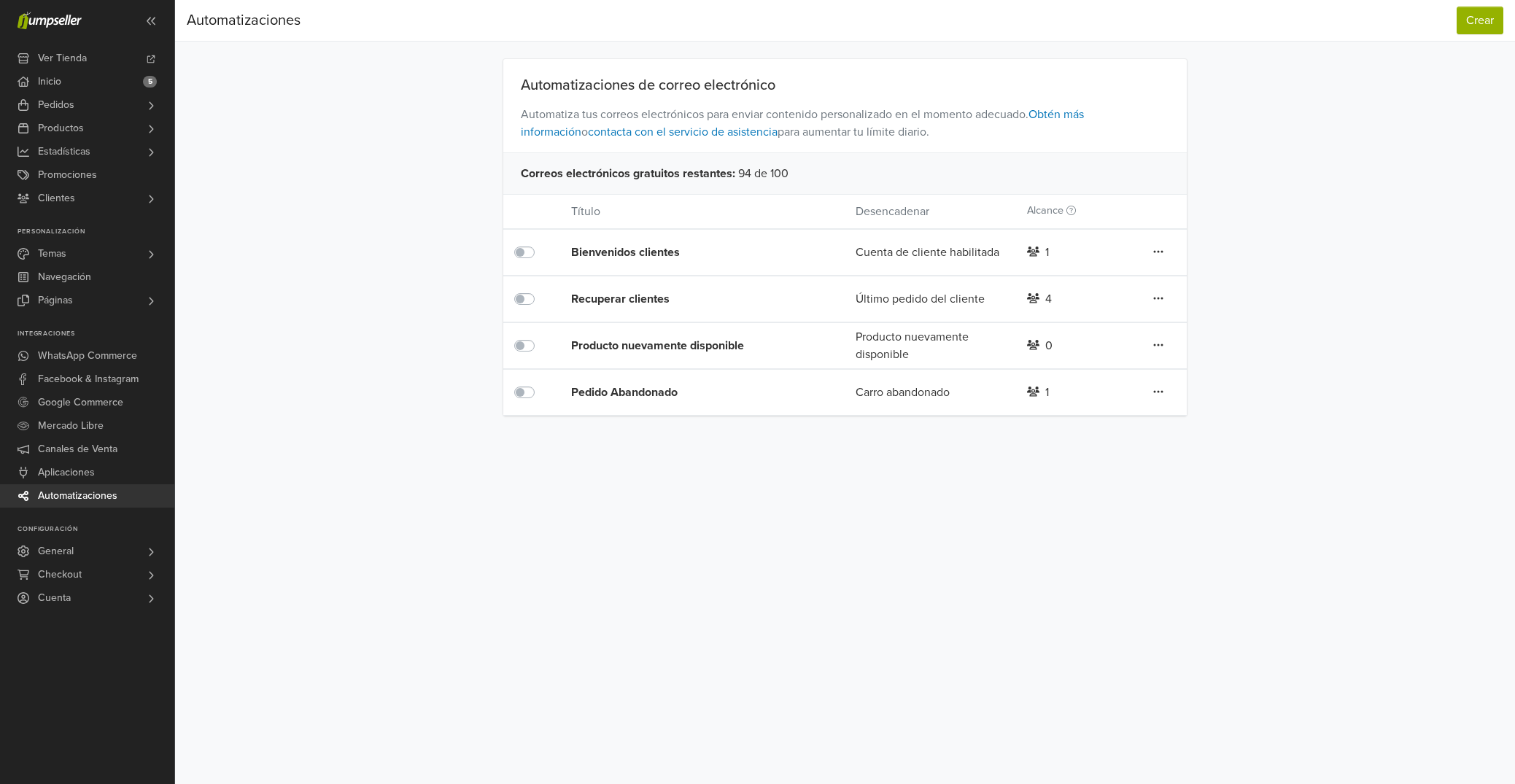
click at [644, 296] on div "Recuperar clientes" at bounding box center [685, 299] width 227 height 17
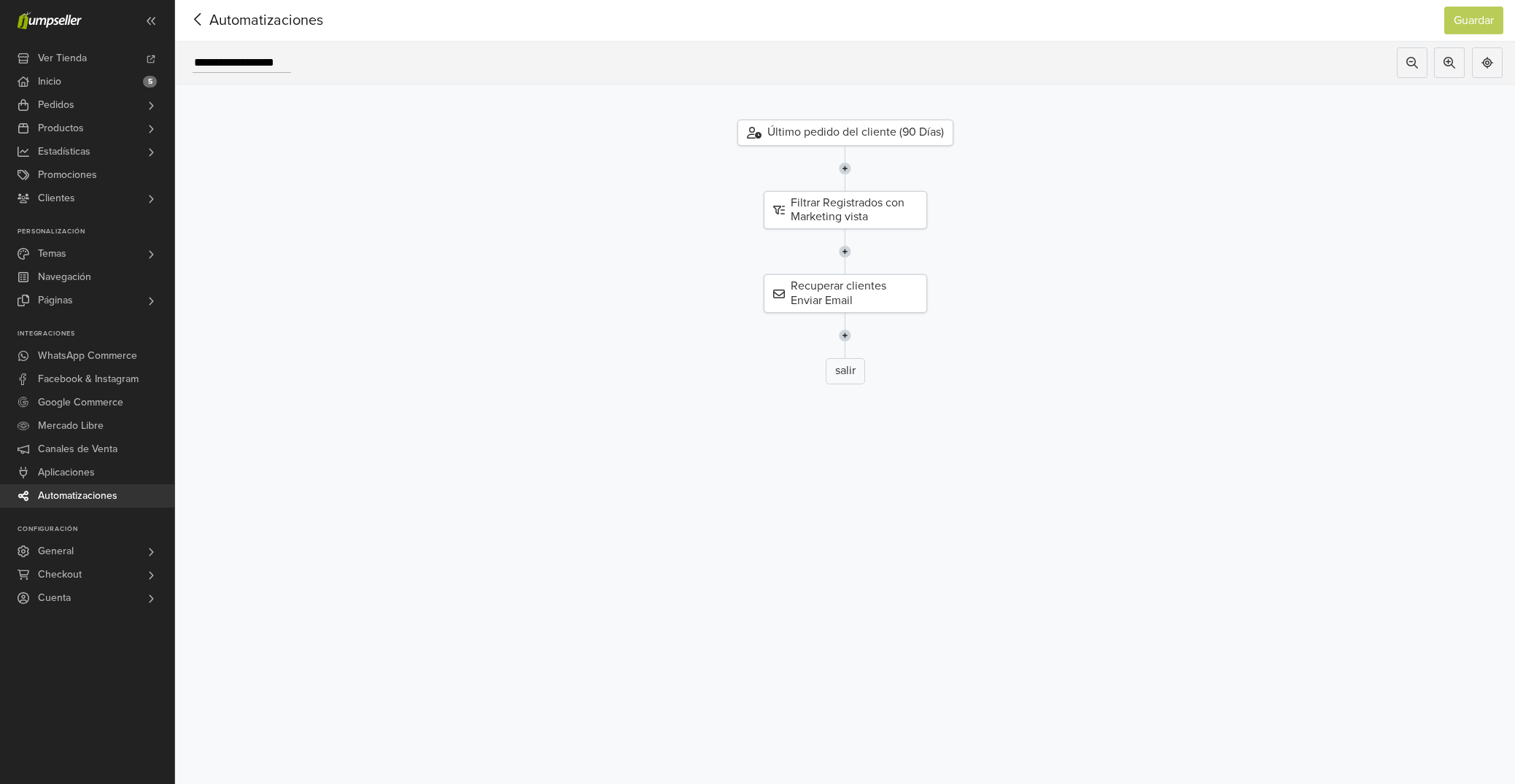
click at [204, 18] on icon at bounding box center [198, 19] width 23 height 18
